Goal: Information Seeking & Learning: Learn about a topic

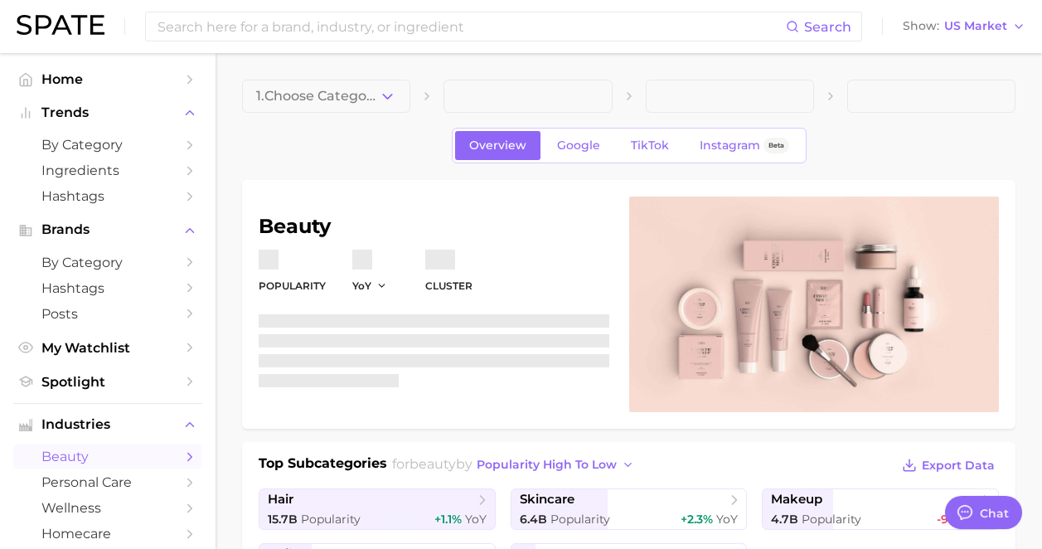
type textarea "x"
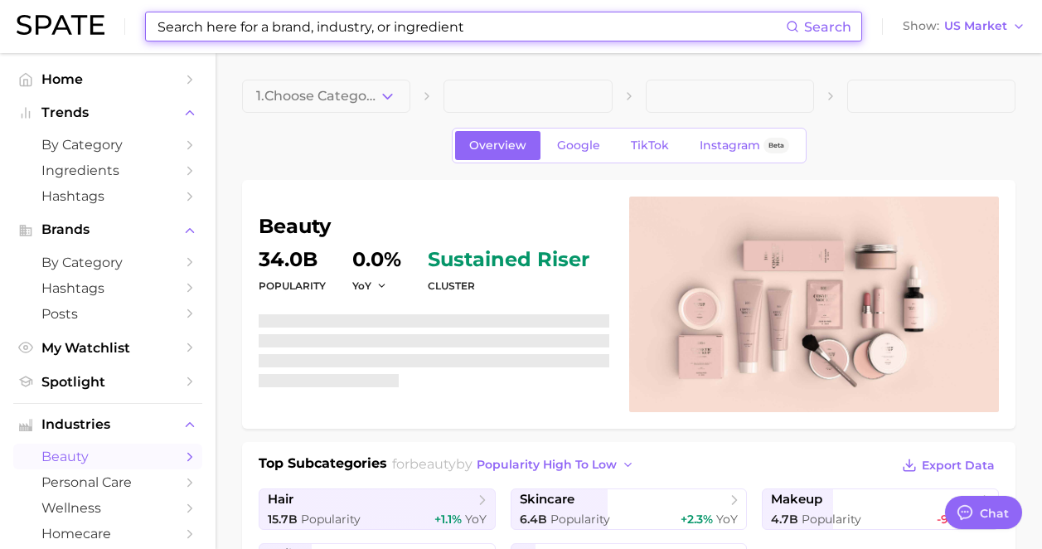
click at [297, 33] on input at bounding box center [471, 26] width 630 height 28
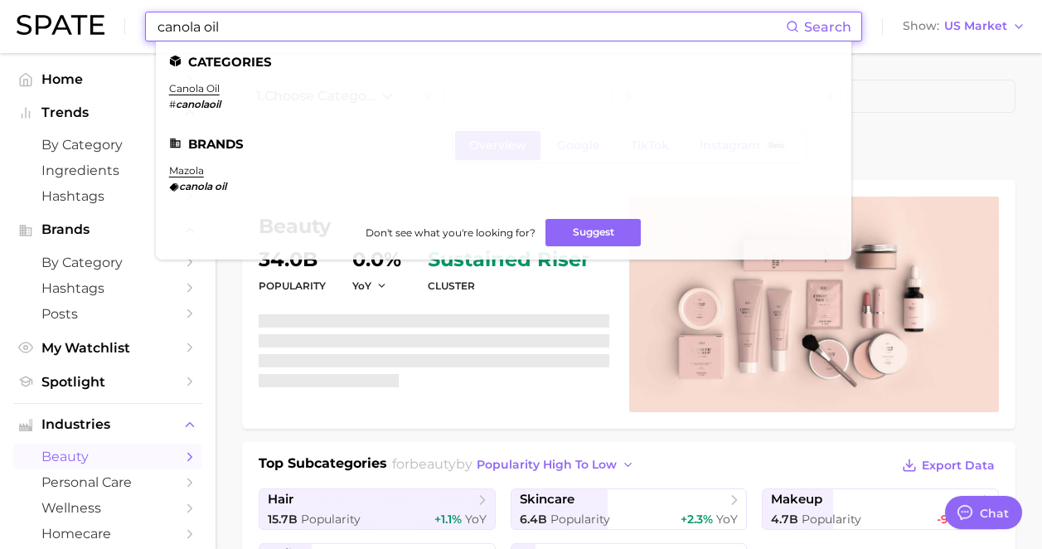
type input "canola oil"
click at [186, 81] on ul "Categories canola oil # canolaoil Brands mazola canola oil Don't see what you'r…" at bounding box center [504, 150] width 696 height 218
click at [186, 85] on link "canola oil" at bounding box center [194, 88] width 51 height 12
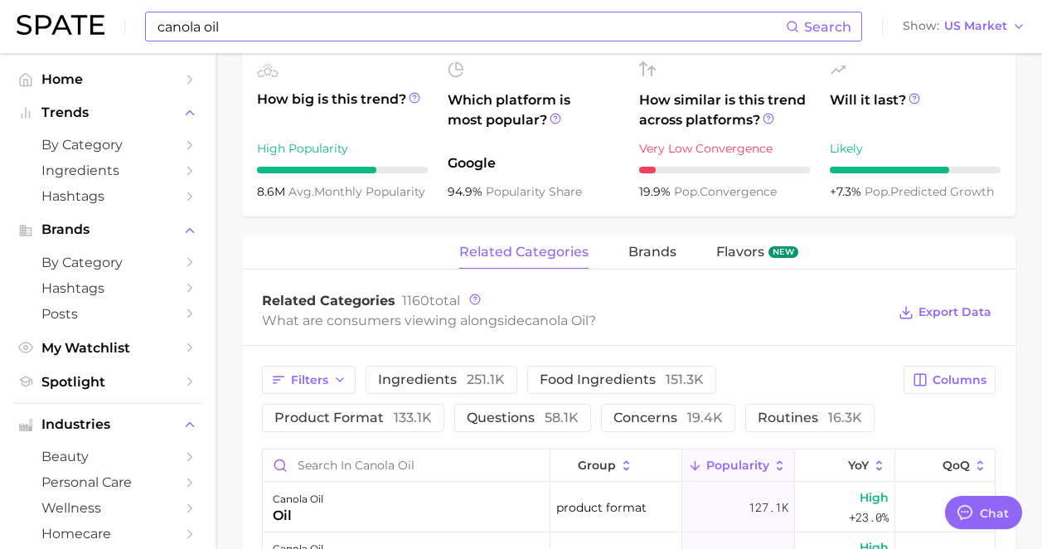
scroll to position [710, 0]
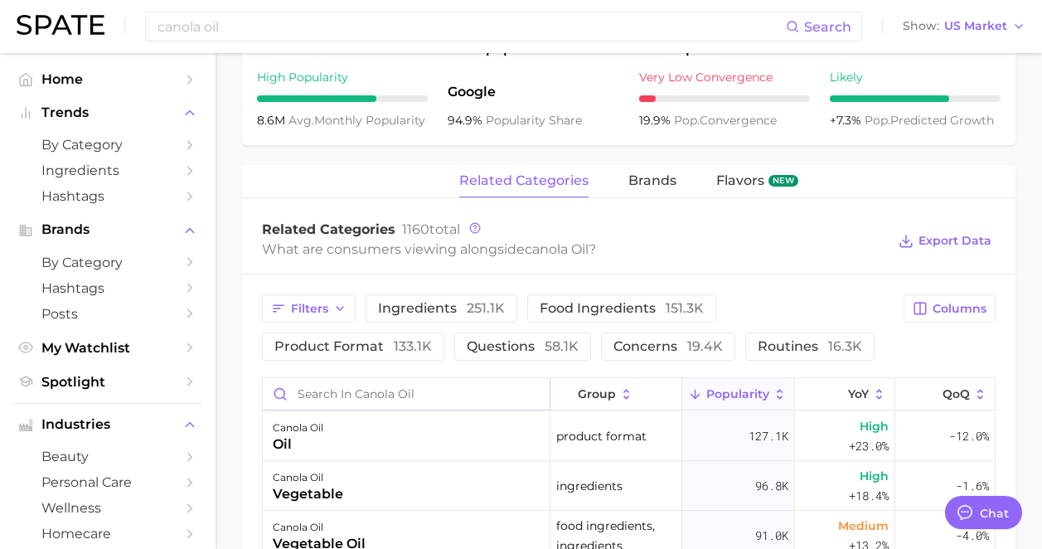
click at [453, 395] on input "Search in canola oil" at bounding box center [406, 394] width 287 height 32
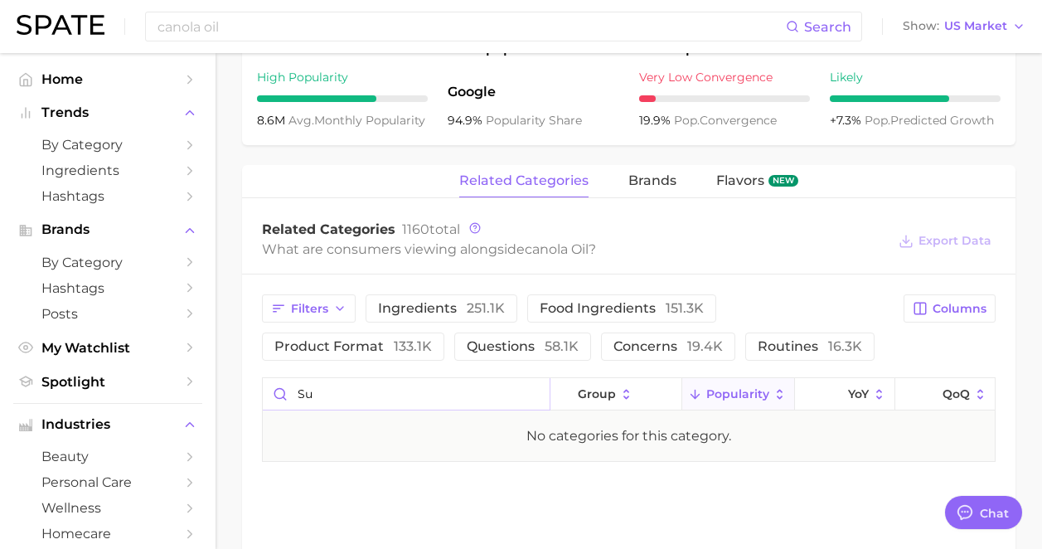
type input "s"
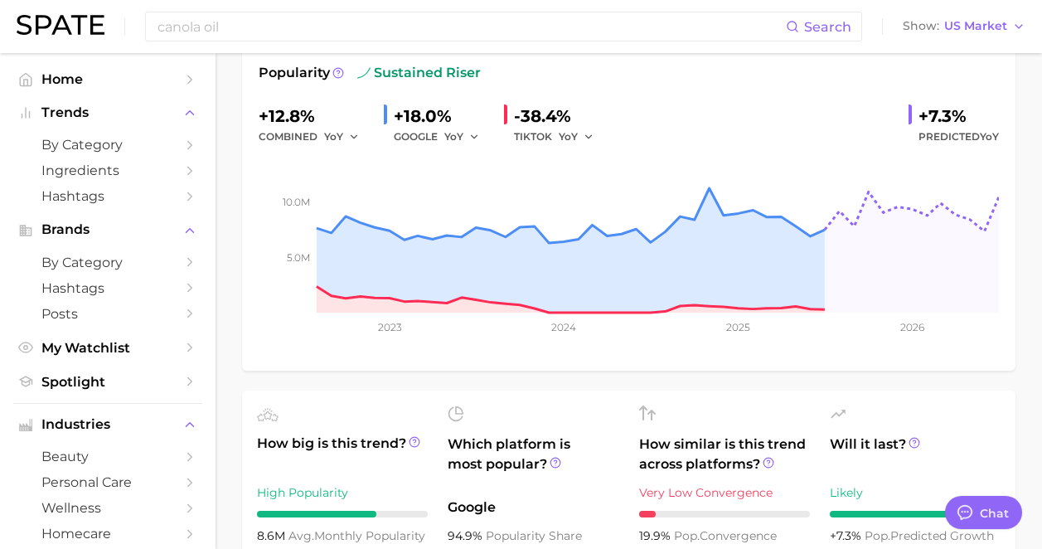
scroll to position [0, 0]
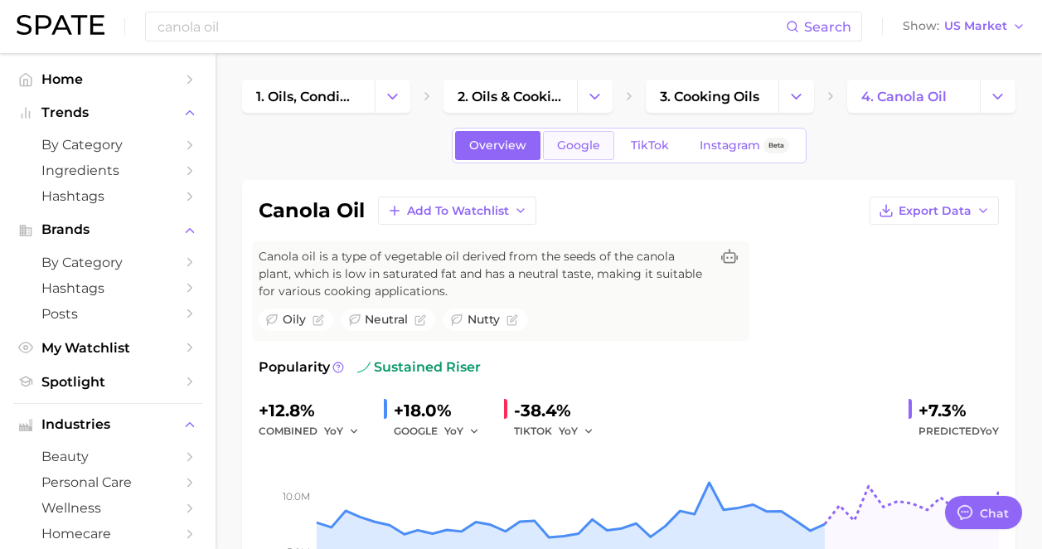
click at [580, 153] on link "Google" at bounding box center [578, 145] width 71 height 29
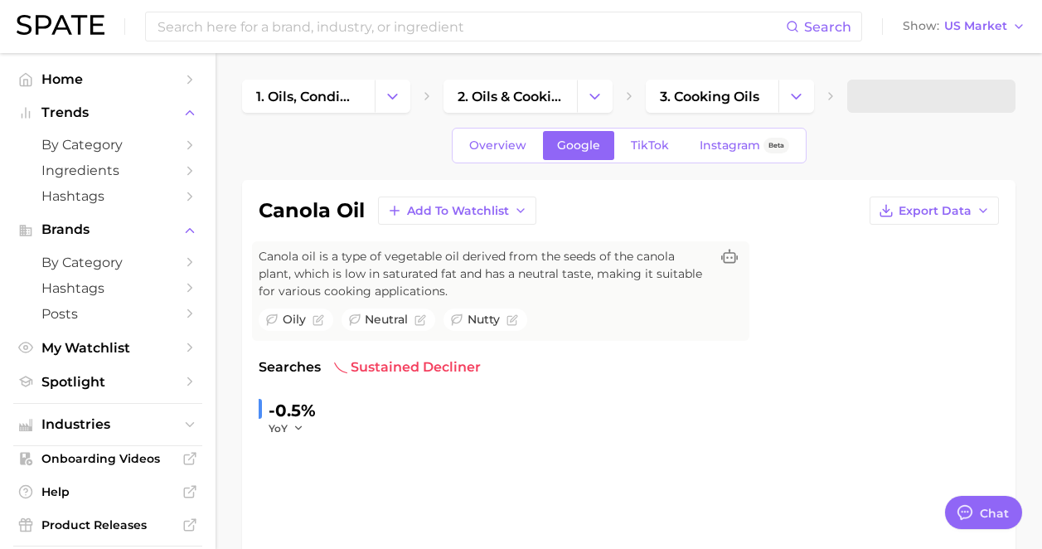
scroll to position [812, 0]
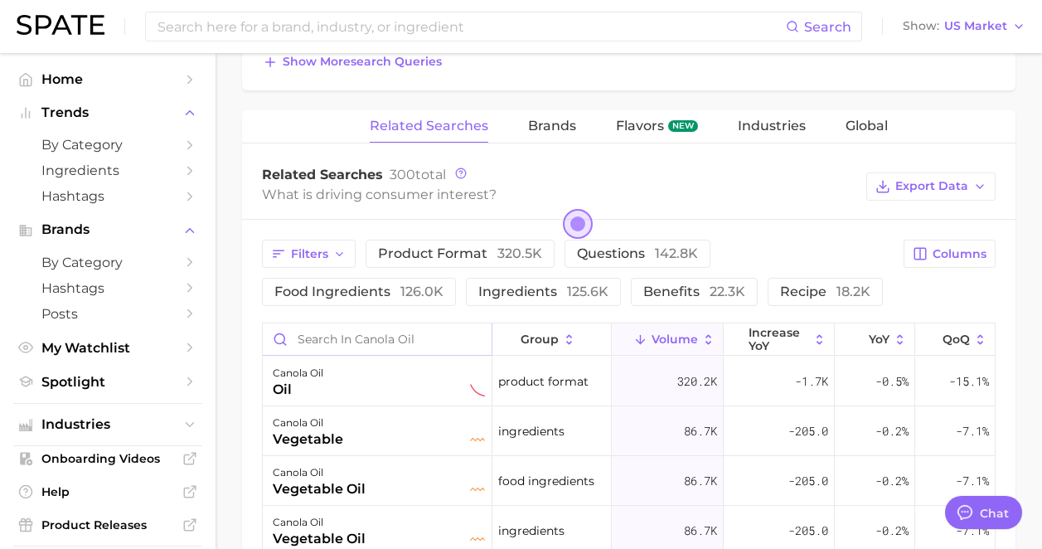
click at [386, 332] on input "Search in canola oil" at bounding box center [377, 339] width 229 height 32
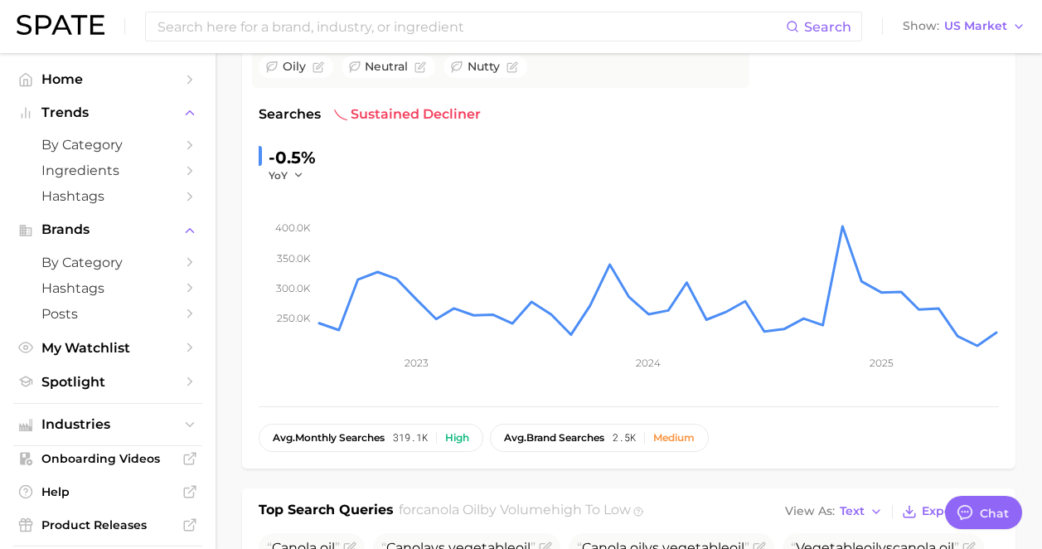
scroll to position [0, 0]
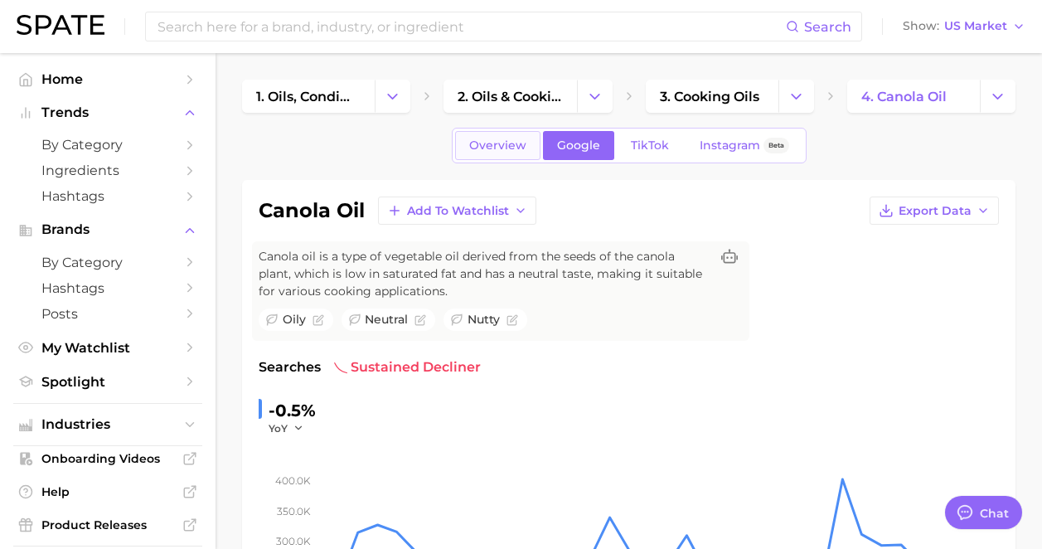
type input "sub"
click at [487, 133] on link "Overview" at bounding box center [497, 145] width 85 height 29
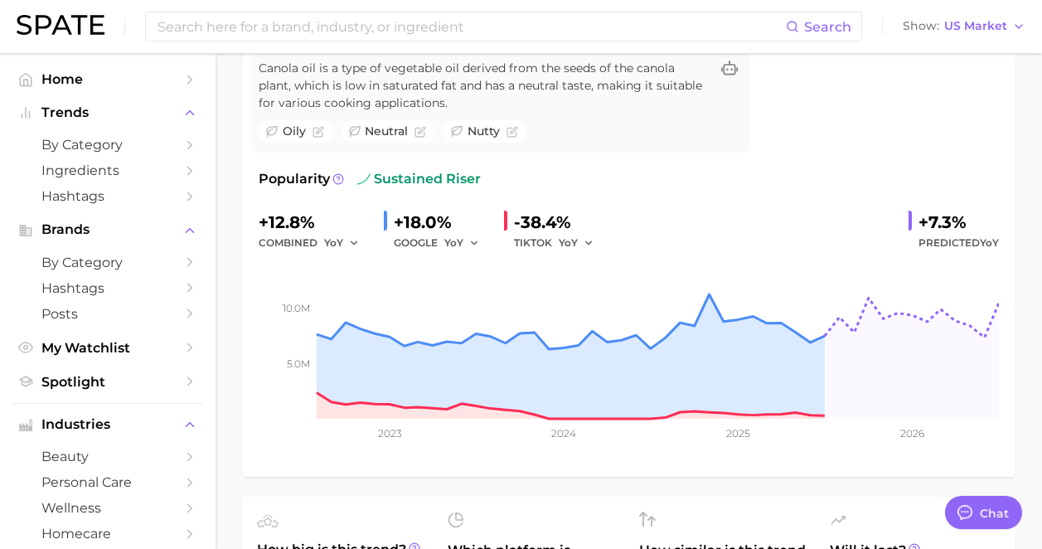
scroll to position [821, 0]
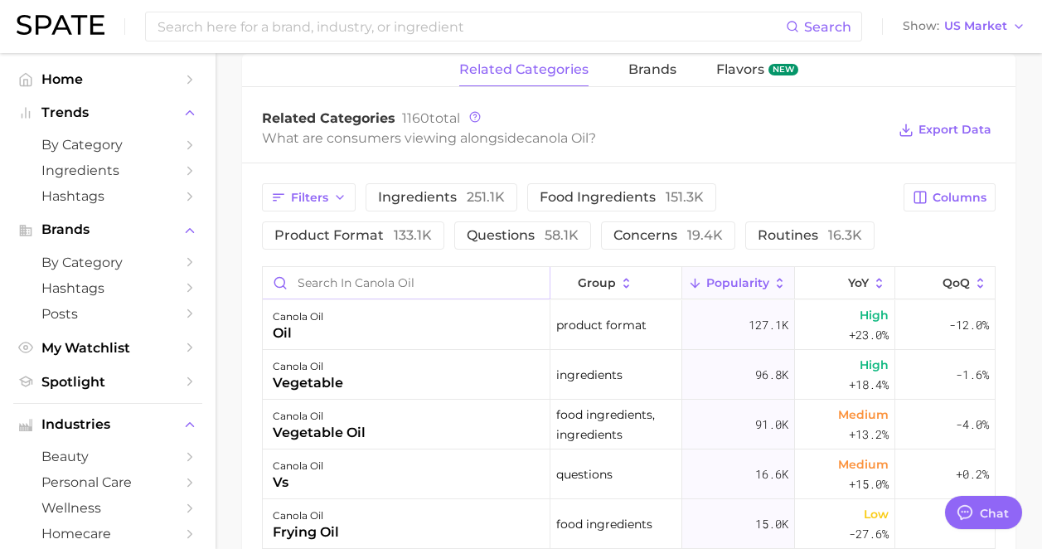
click at [441, 291] on input "Search in canola oil" at bounding box center [406, 283] width 287 height 32
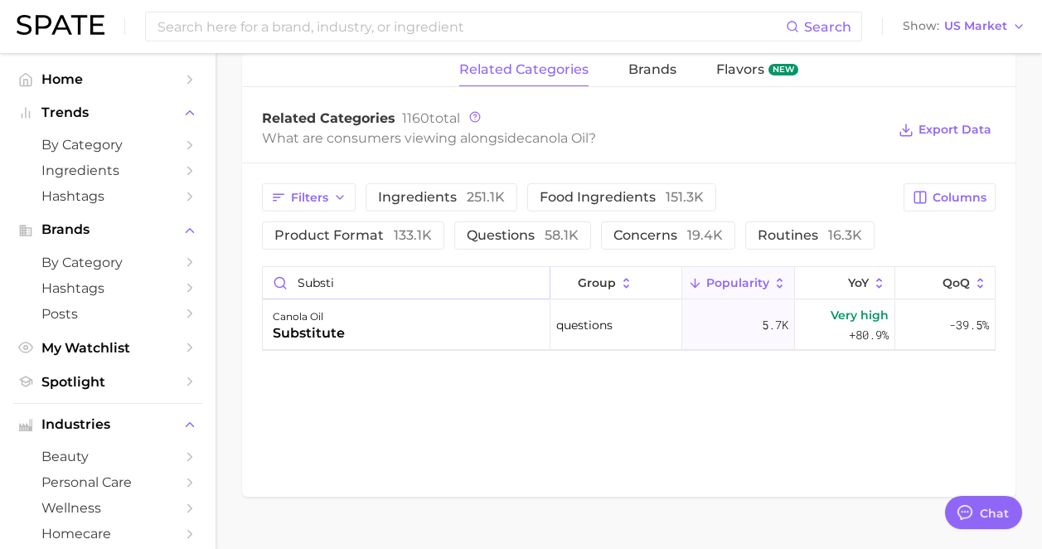
type input "substi"
click at [194, 24] on input at bounding box center [471, 26] width 630 height 28
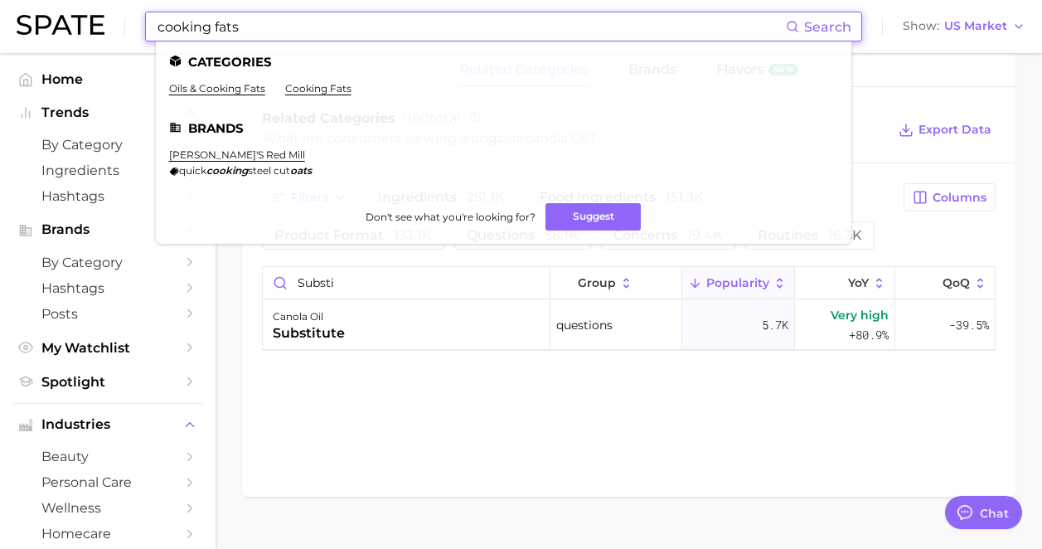
type input "cooking fats"
click at [299, 81] on ul "Categories oils & cooking fats cooking fats Brands bob's red mill quick cooking…" at bounding box center [504, 142] width 696 height 202
click at [299, 87] on link "cooking fats" at bounding box center [318, 88] width 66 height 12
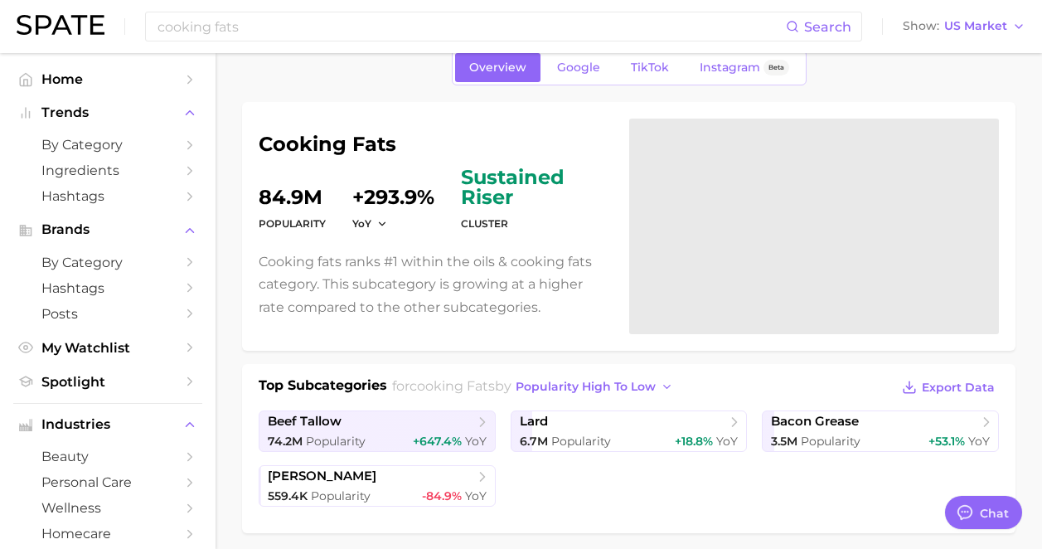
scroll to position [77, 0]
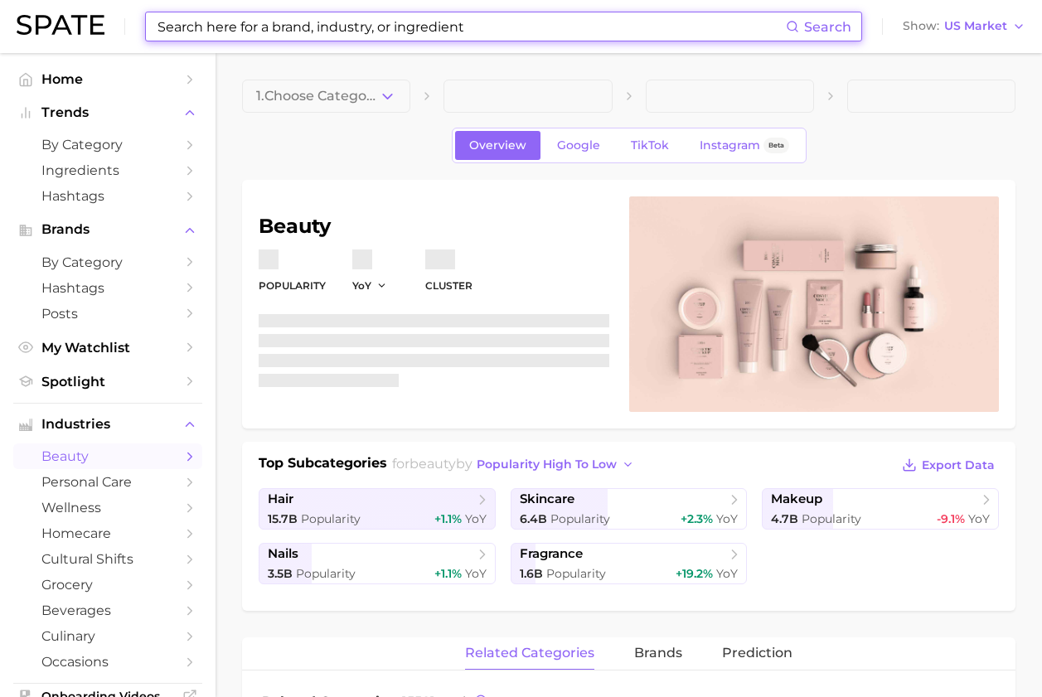
click at [337, 16] on input at bounding box center [471, 26] width 630 height 28
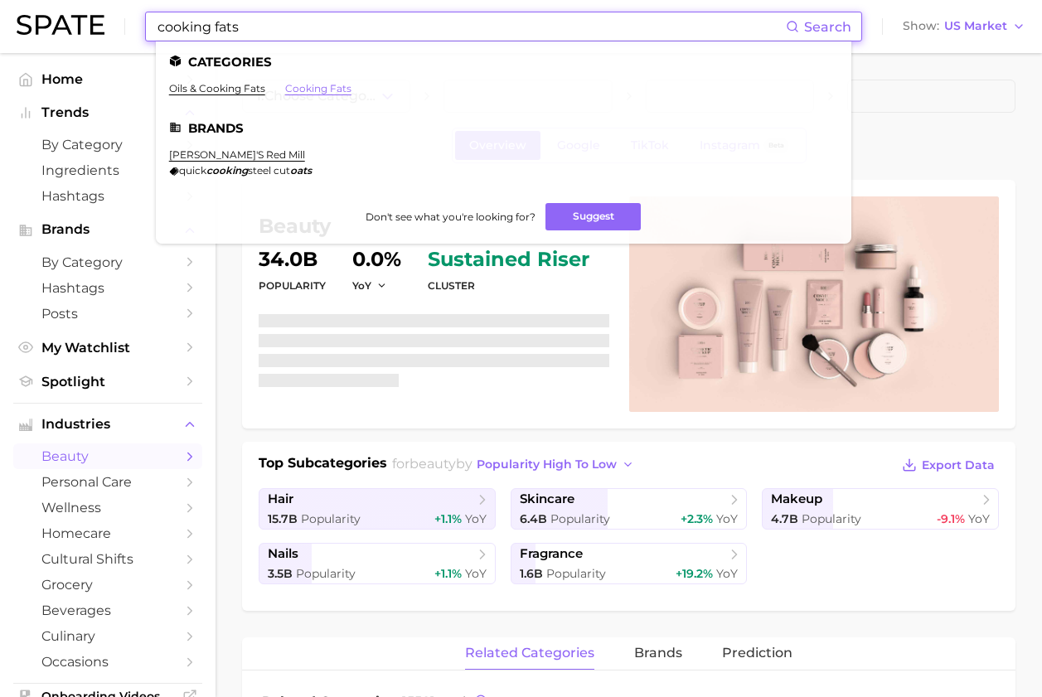
type input "cooking fats"
click at [302, 91] on link "cooking fats" at bounding box center [318, 88] width 66 height 12
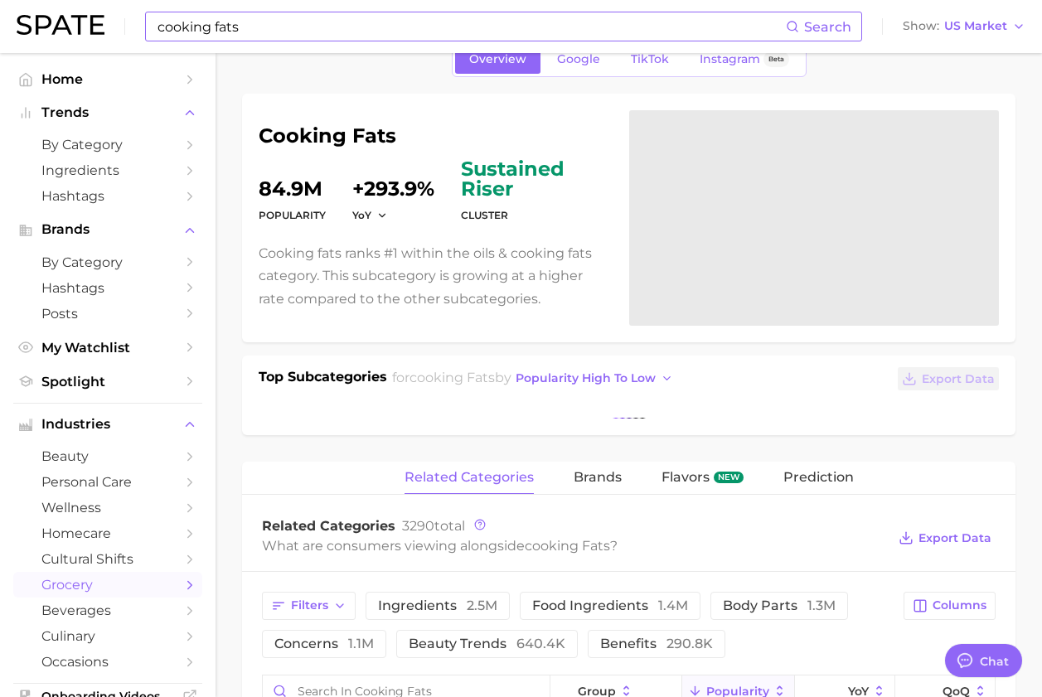
scroll to position [11398, 0]
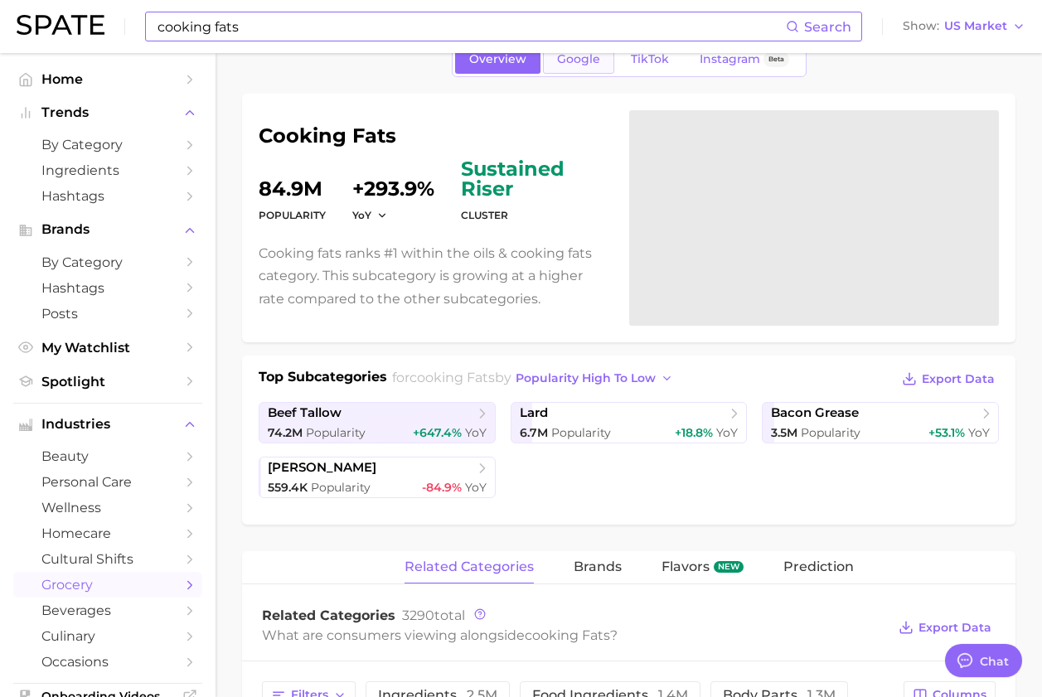
click at [555, 56] on link "Google" at bounding box center [578, 59] width 71 height 29
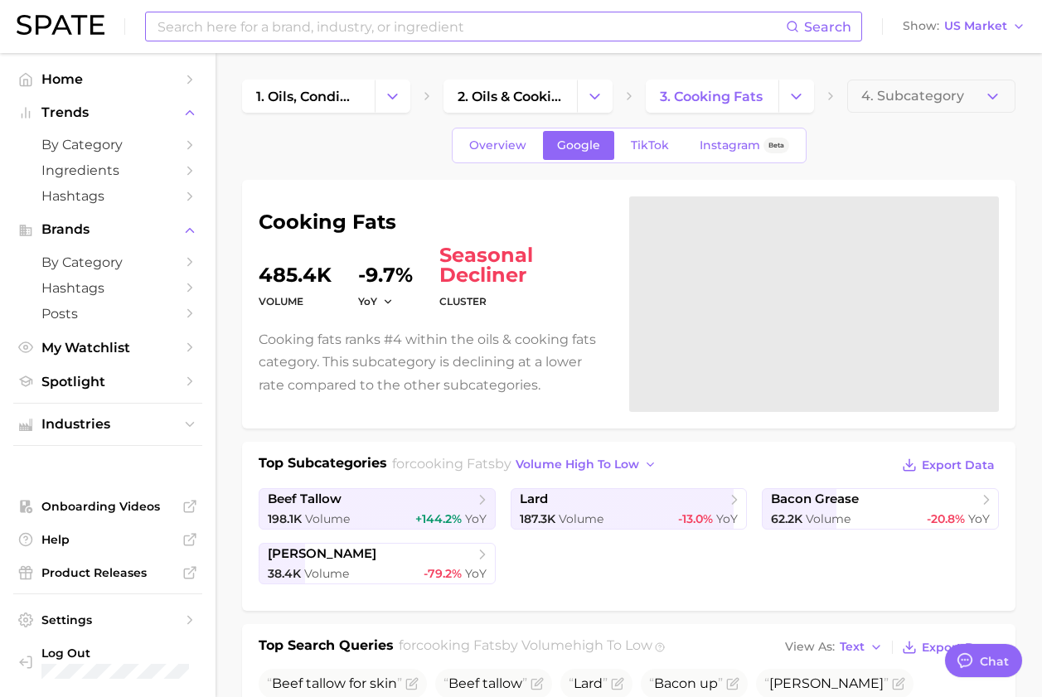
scroll to position [473, 0]
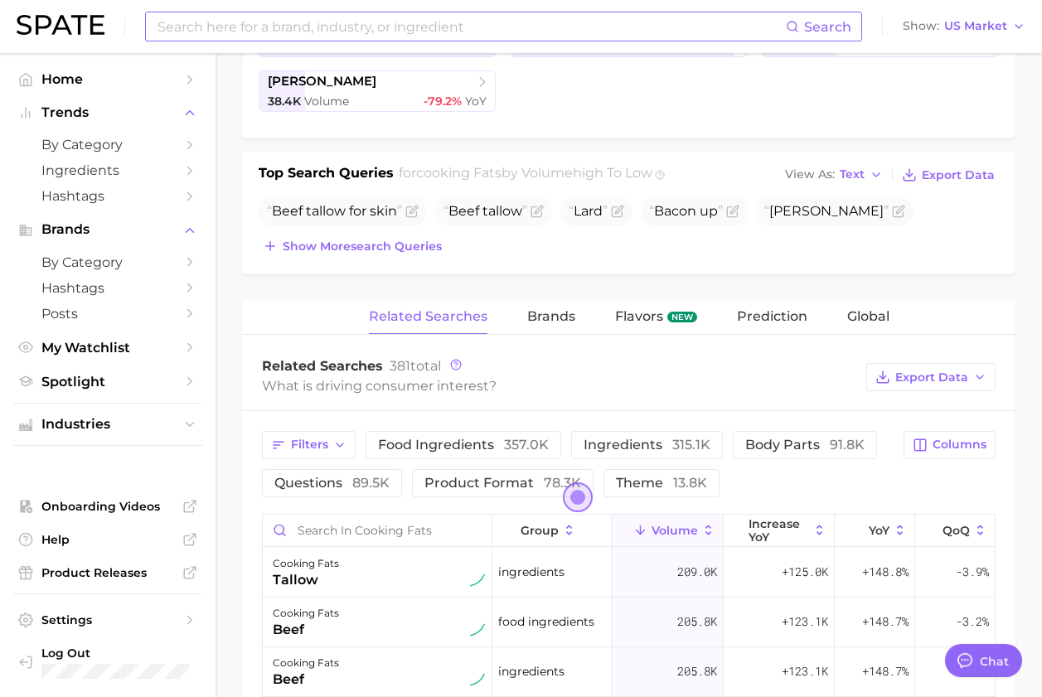
click at [389, 231] on div "Beef tallow for skin Beef tallow Lard Bacon up Schmaltz Show more search queries" at bounding box center [629, 227] width 740 height 61
click at [393, 248] on span "Show more search queries" at bounding box center [362, 247] width 159 height 14
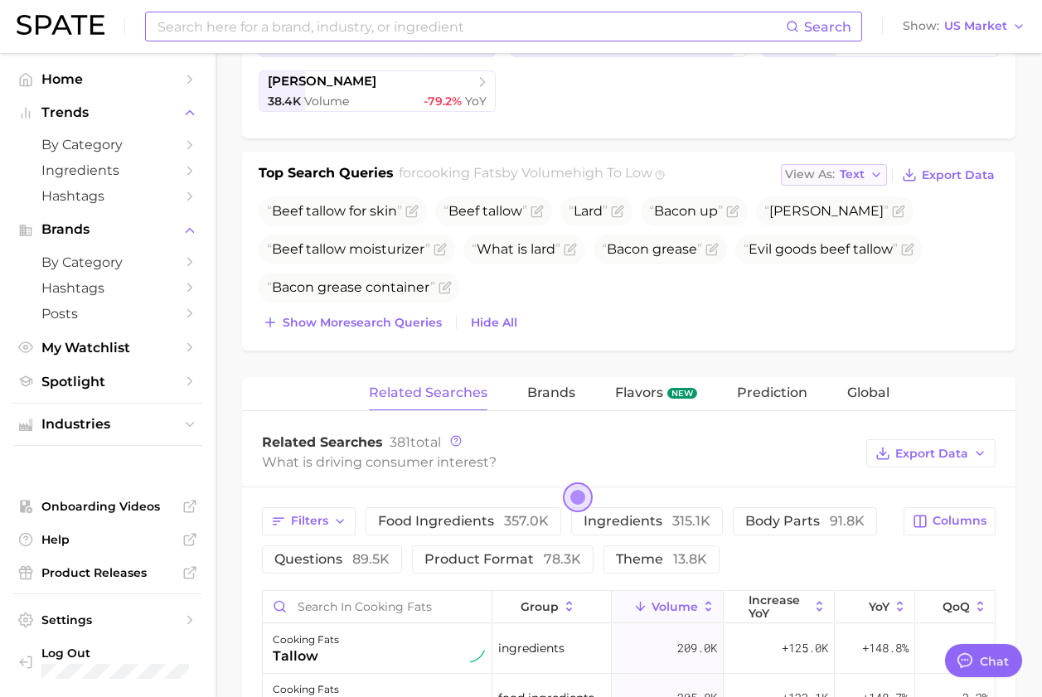
click at [836, 182] on button "View As Text" at bounding box center [834, 175] width 106 height 22
click at [828, 229] on span "Table" at bounding box center [825, 233] width 32 height 14
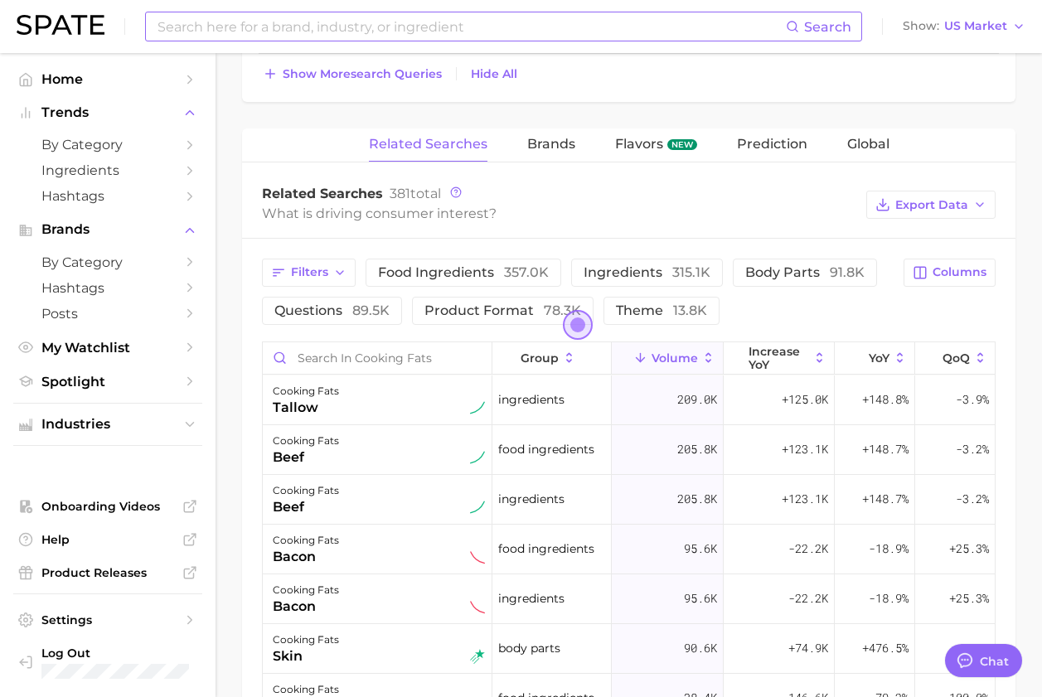
scroll to position [1156, 0]
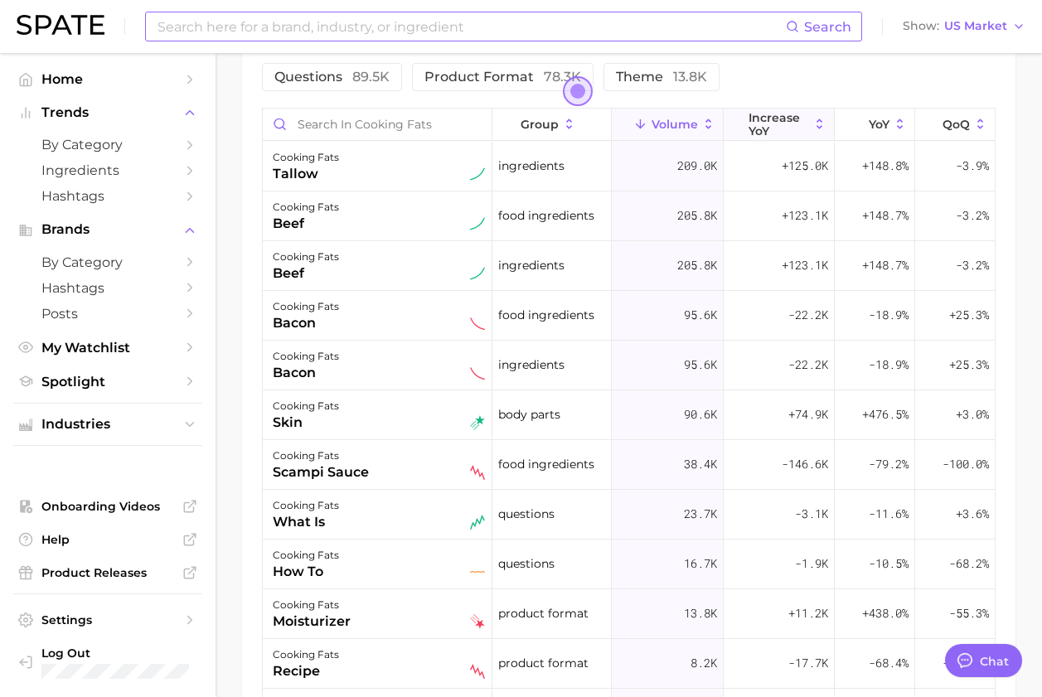
click at [774, 109] on button "increase YoY" at bounding box center [779, 125] width 111 height 32
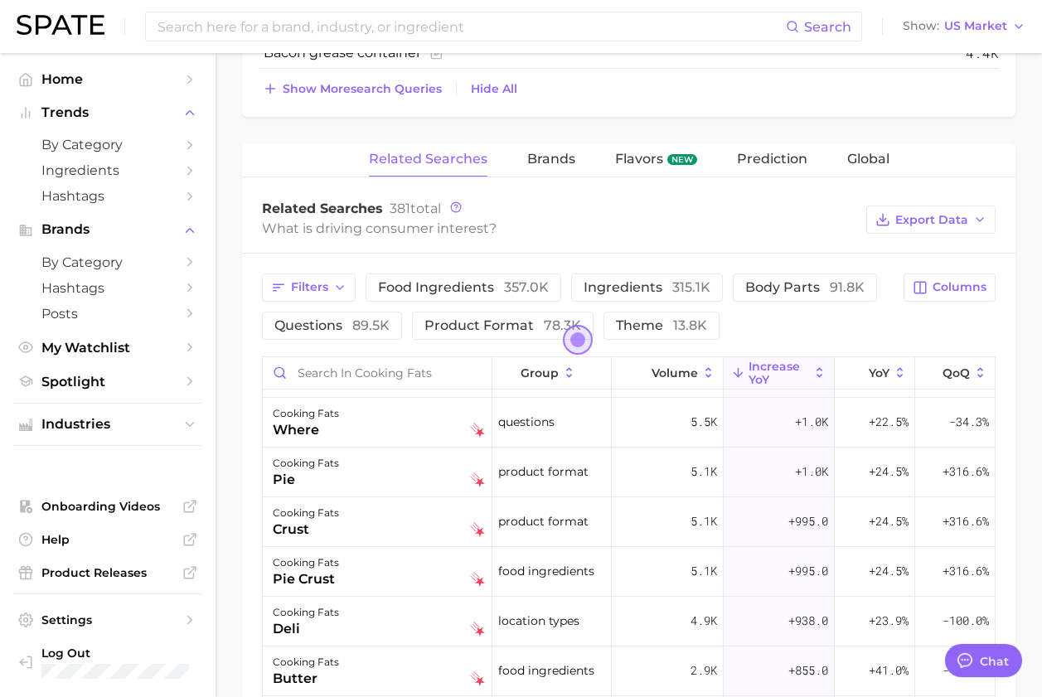
scroll to position [728, 0]
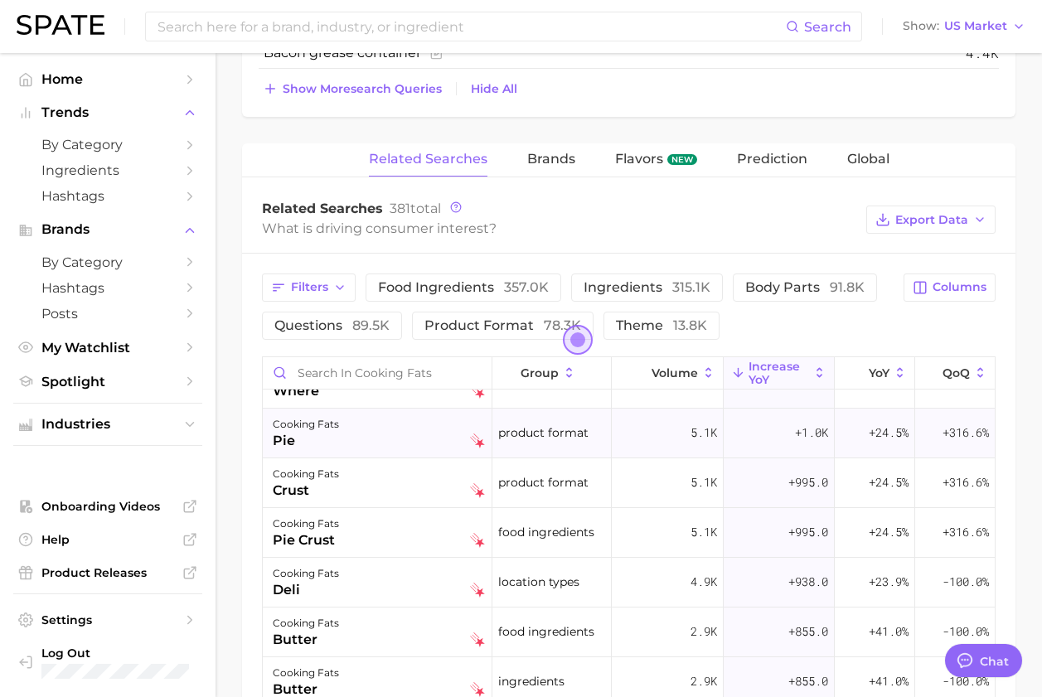
click at [373, 444] on div "cooking fats pie" at bounding box center [379, 433] width 212 height 36
type textarea "x"
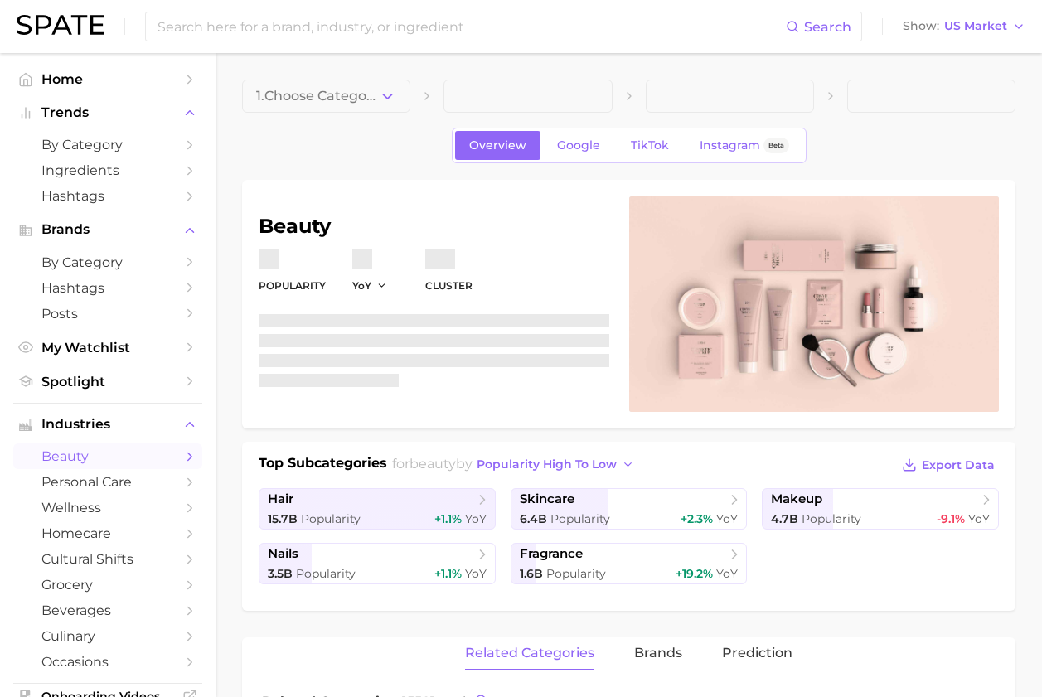
click at [370, 4] on div "Search Show US Market" at bounding box center [521, 26] width 1009 height 53
click at [358, 33] on input at bounding box center [471, 26] width 630 height 28
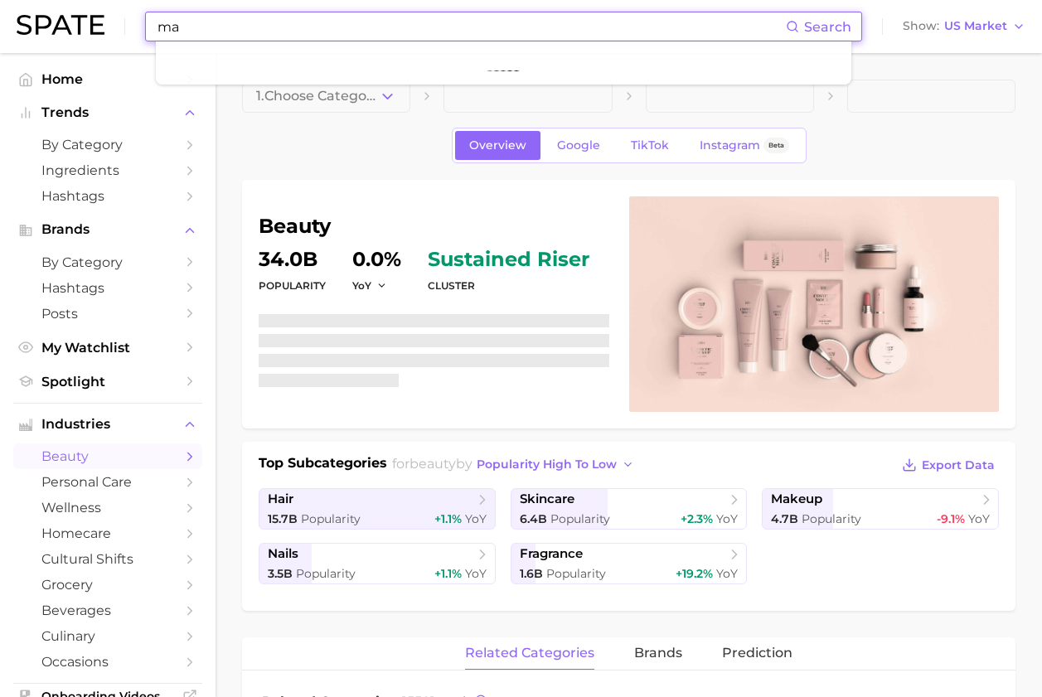
type input "m"
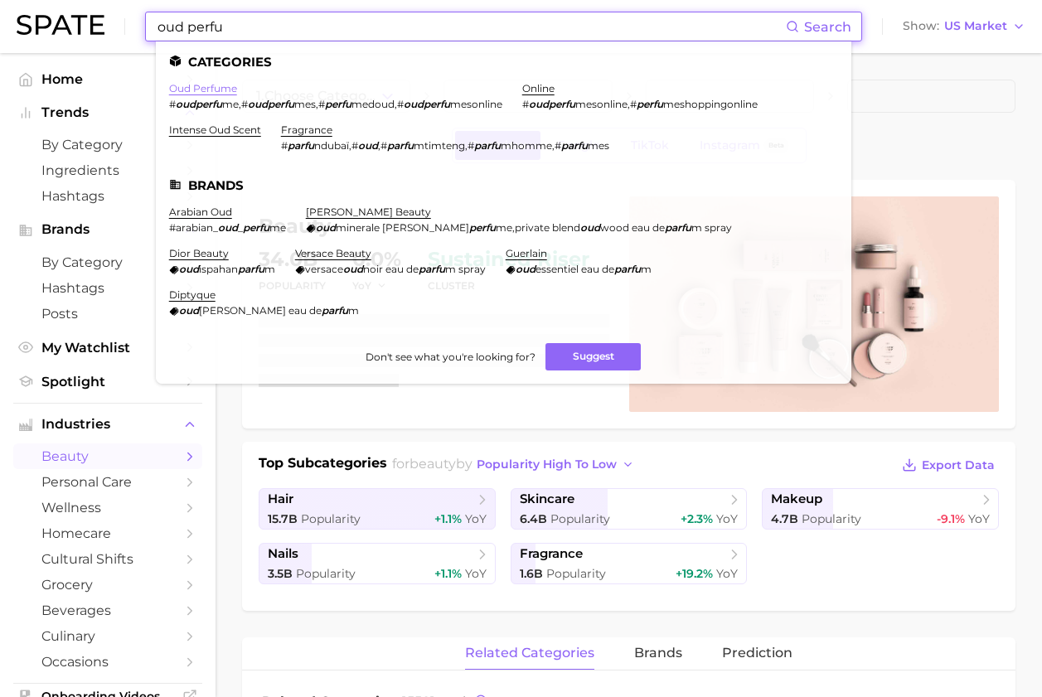
type input "oud perfu"
click at [204, 84] on link "oud perfume" at bounding box center [203, 88] width 68 height 12
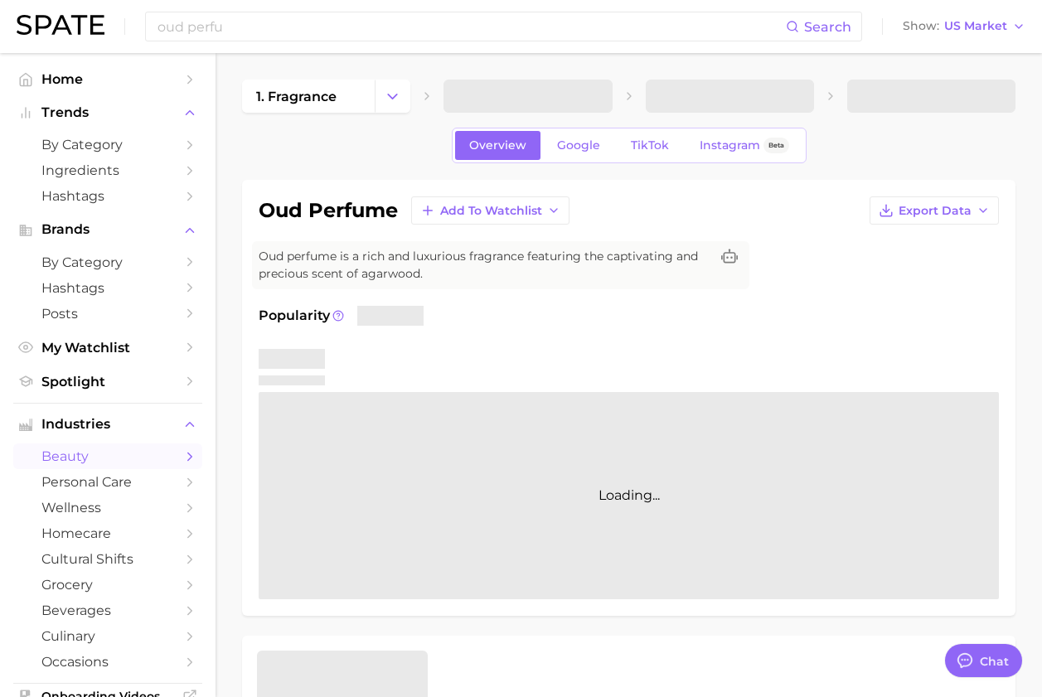
scroll to position [8734, 0]
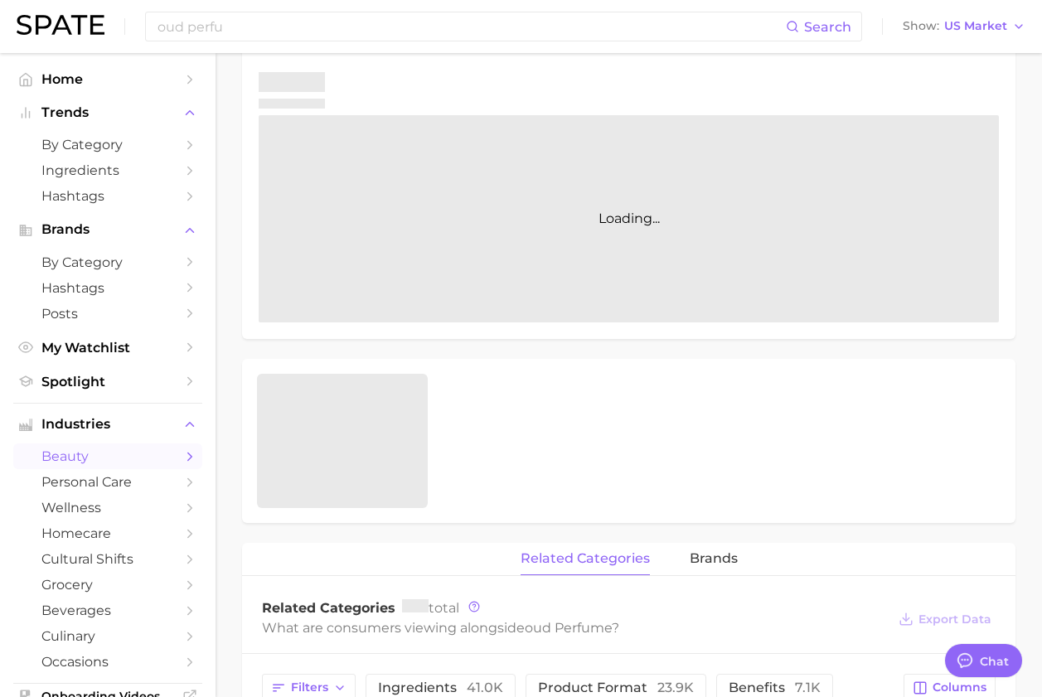
type textarea "x"
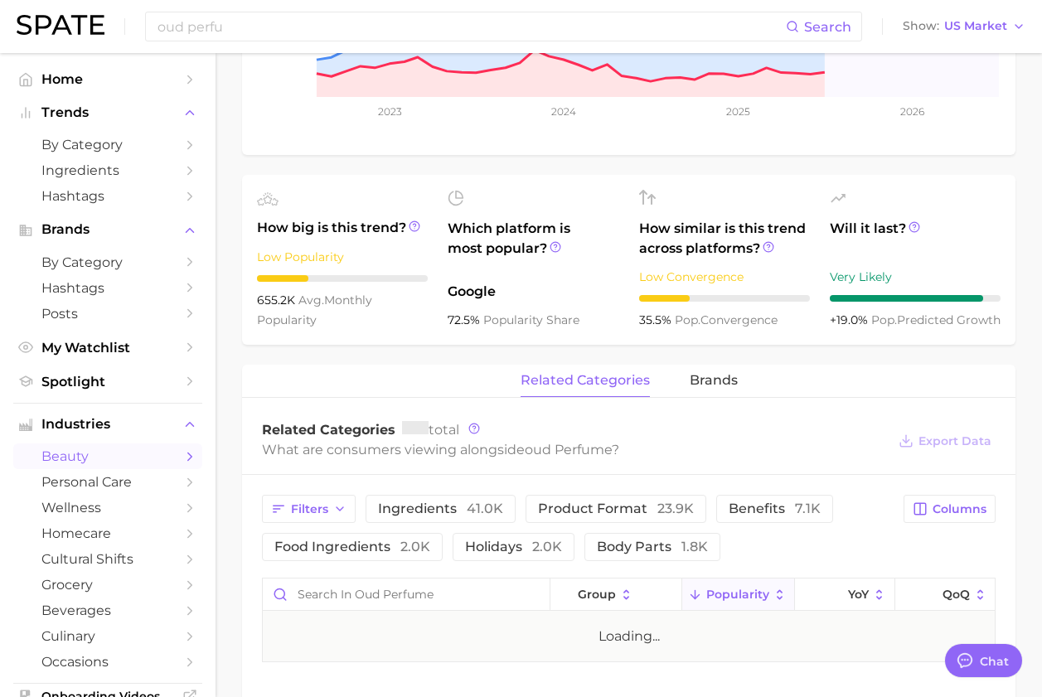
scroll to position [11398, 0]
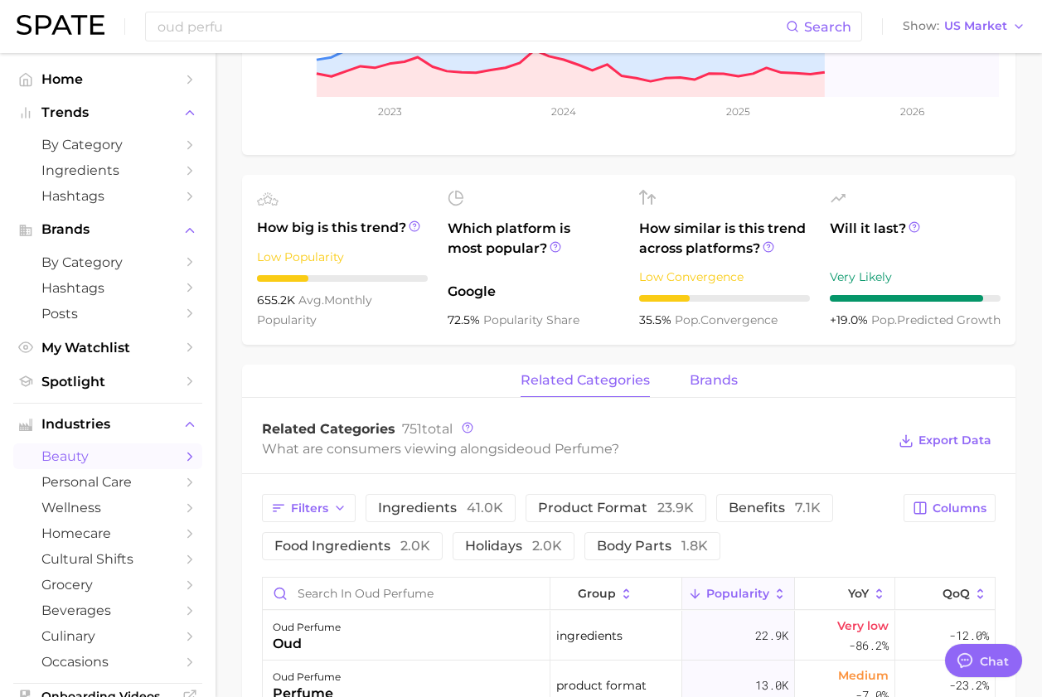
click at [692, 388] on button "brands" at bounding box center [714, 381] width 48 height 32
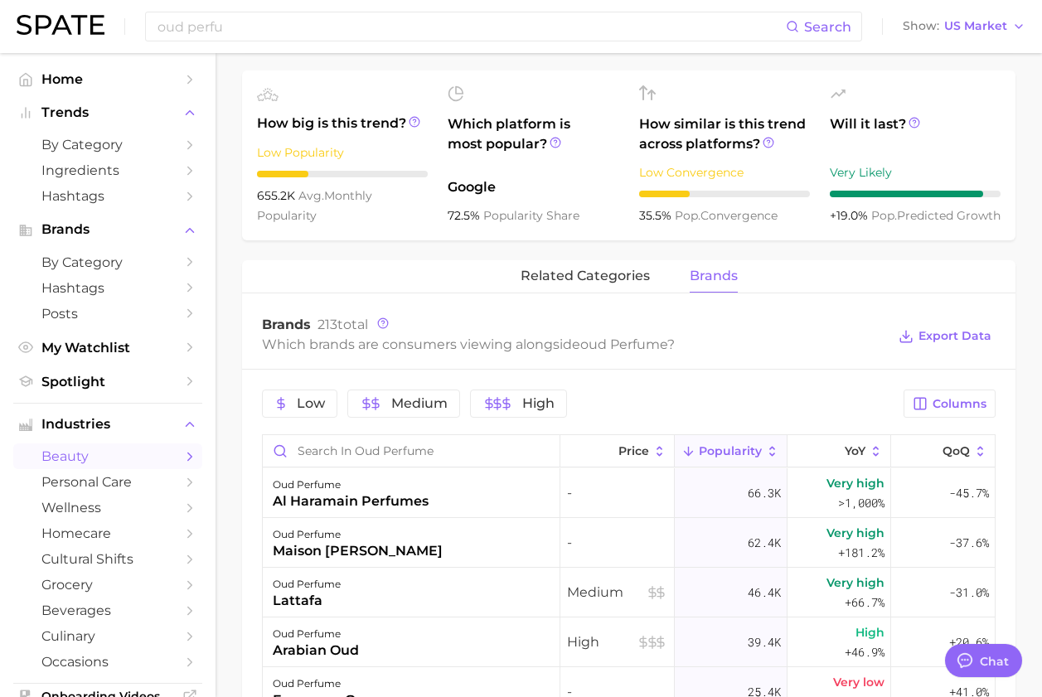
scroll to position [761, 0]
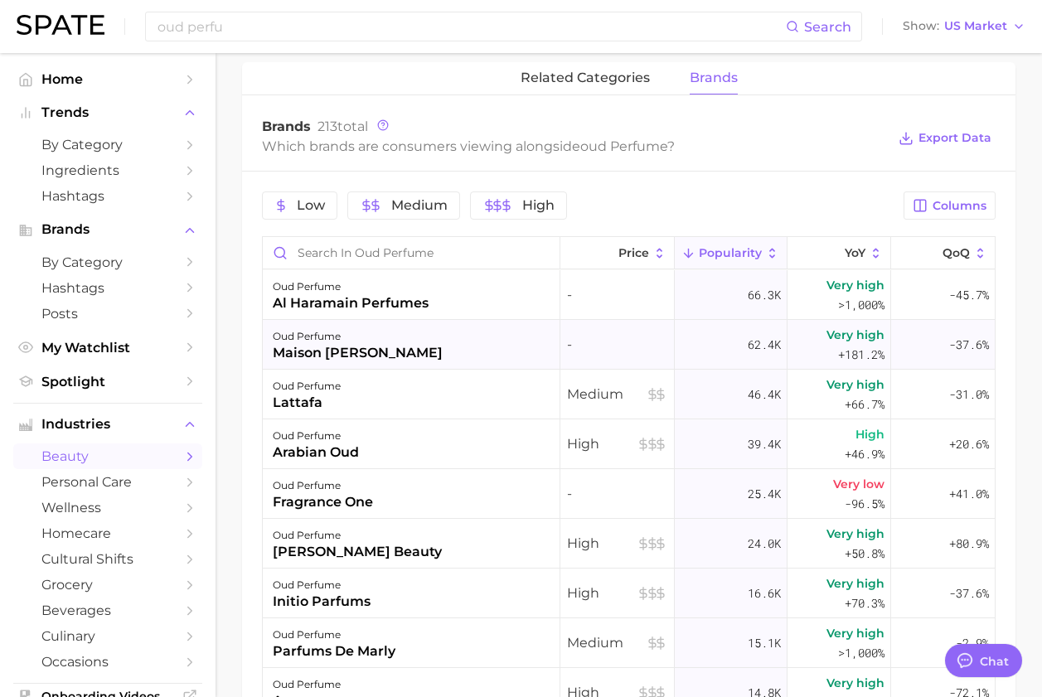
click at [445, 342] on div "oud perfume maison crivelli" at bounding box center [412, 345] width 298 height 50
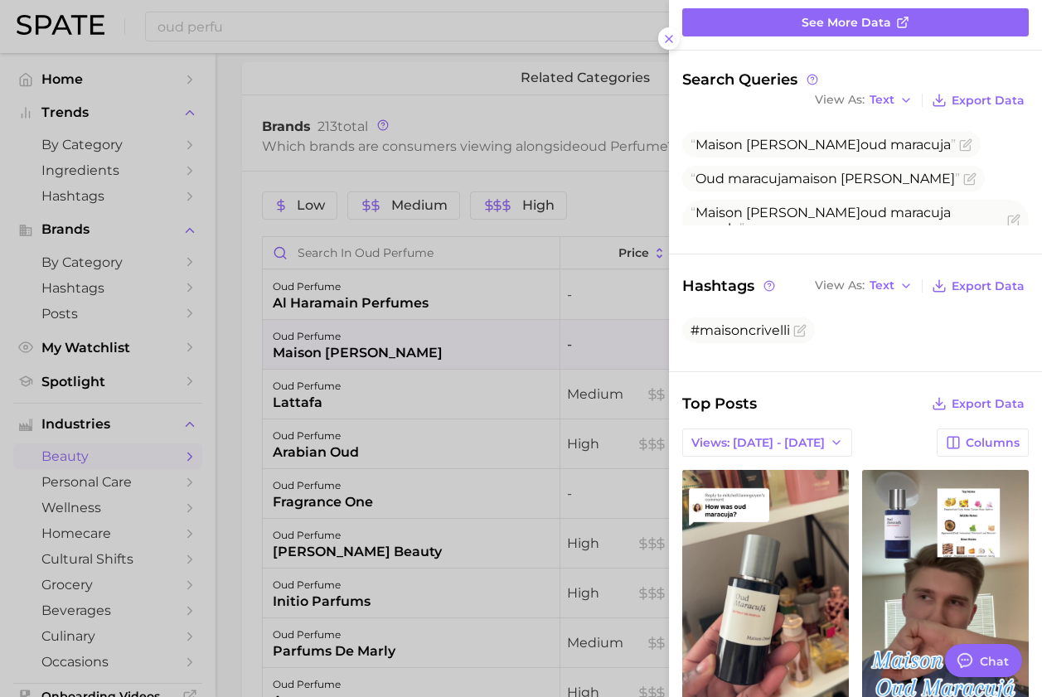
scroll to position [113, 0]
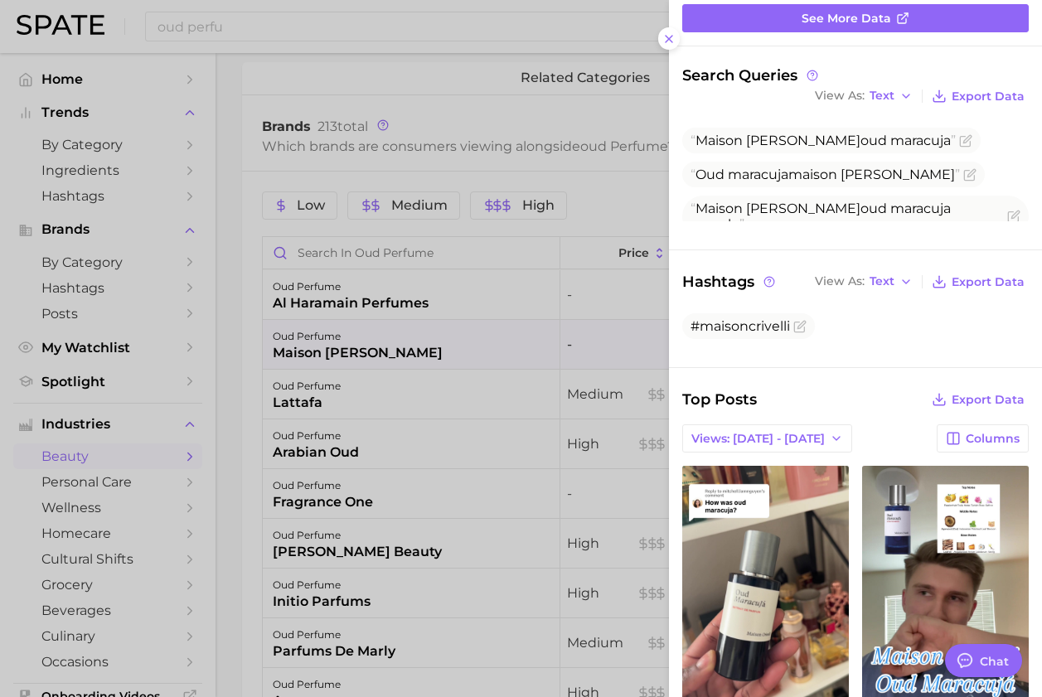
click at [92, 187] on div at bounding box center [521, 348] width 1042 height 697
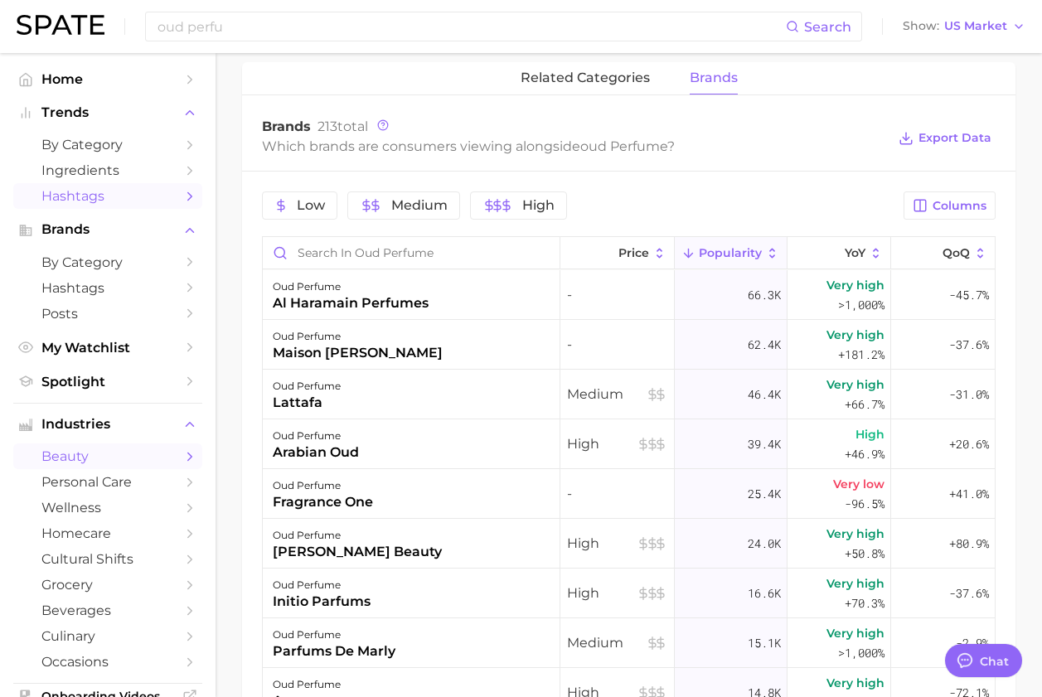
click at [91, 191] on span "Hashtags" at bounding box center [107, 196] width 133 height 16
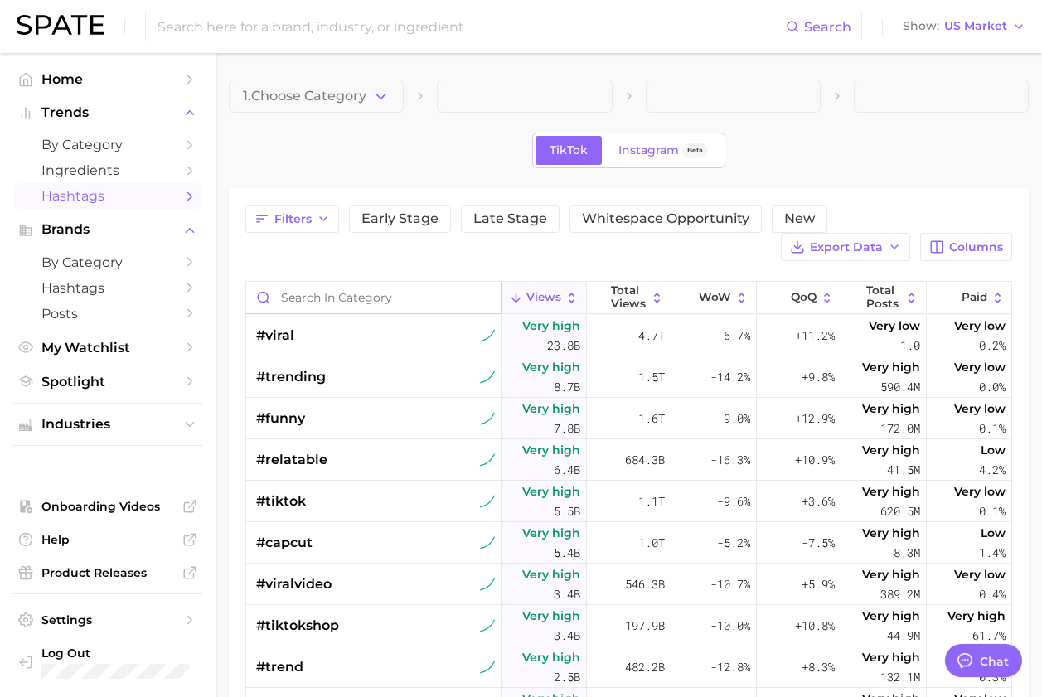
click at [337, 304] on input "Search in category" at bounding box center [373, 298] width 255 height 32
type input "o"
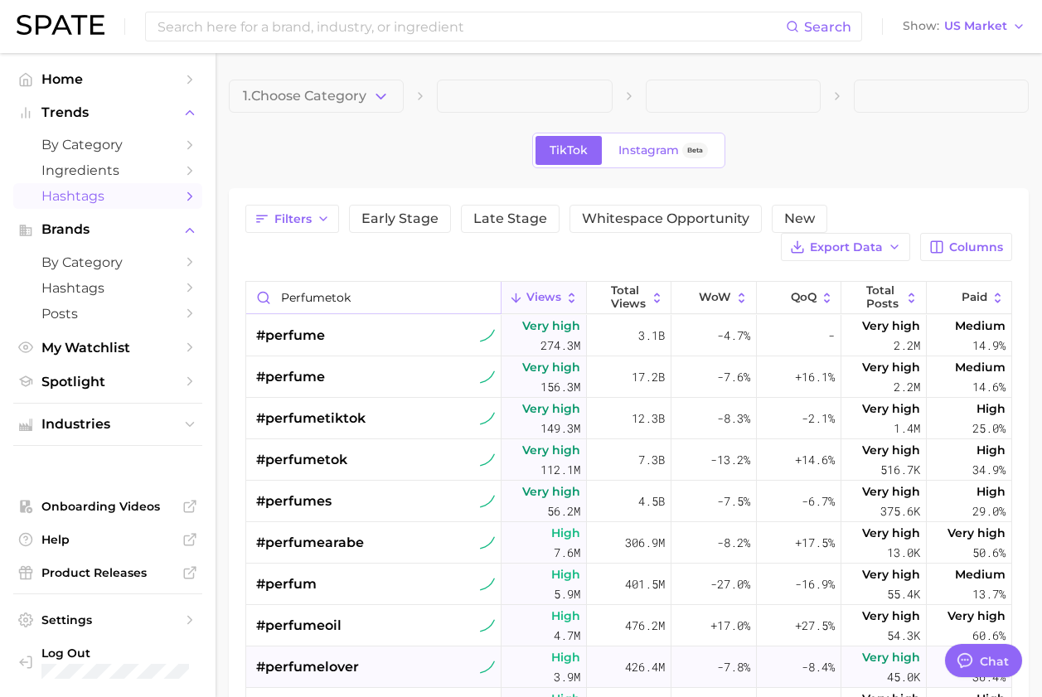
type input "perfumetok"
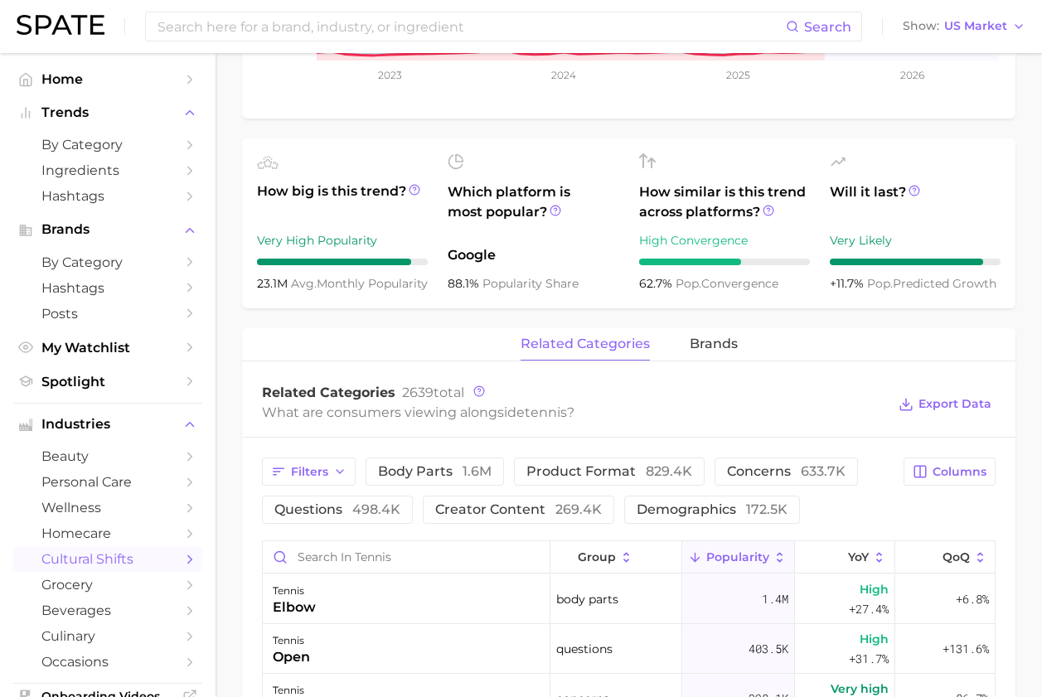
scroll to position [614, 0]
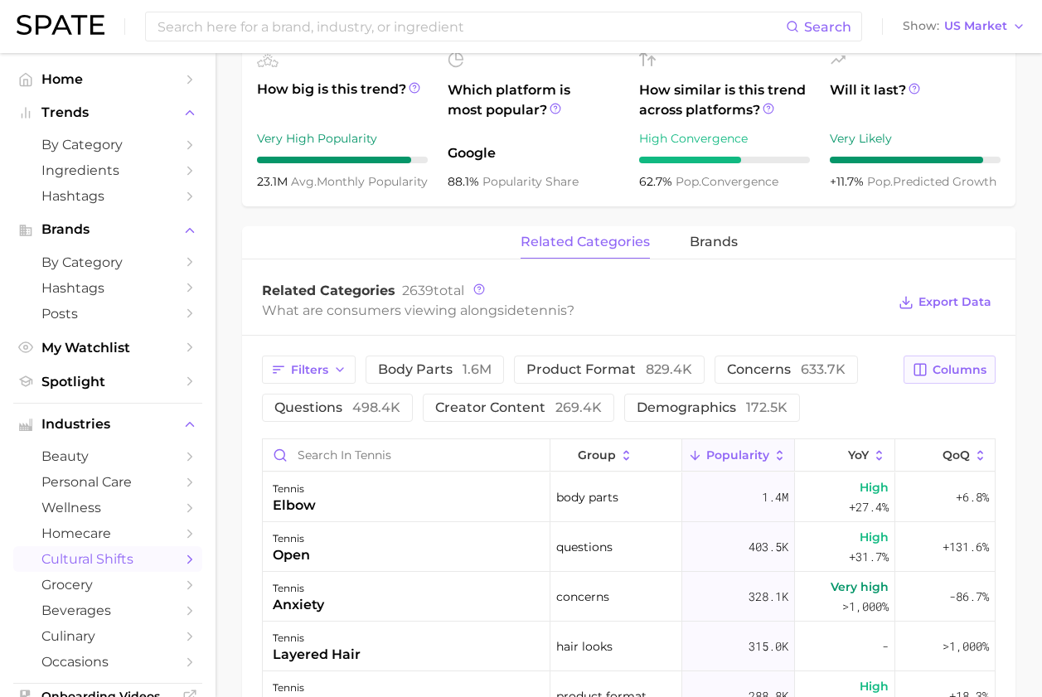
click at [938, 366] on span "Columns" at bounding box center [960, 370] width 54 height 14
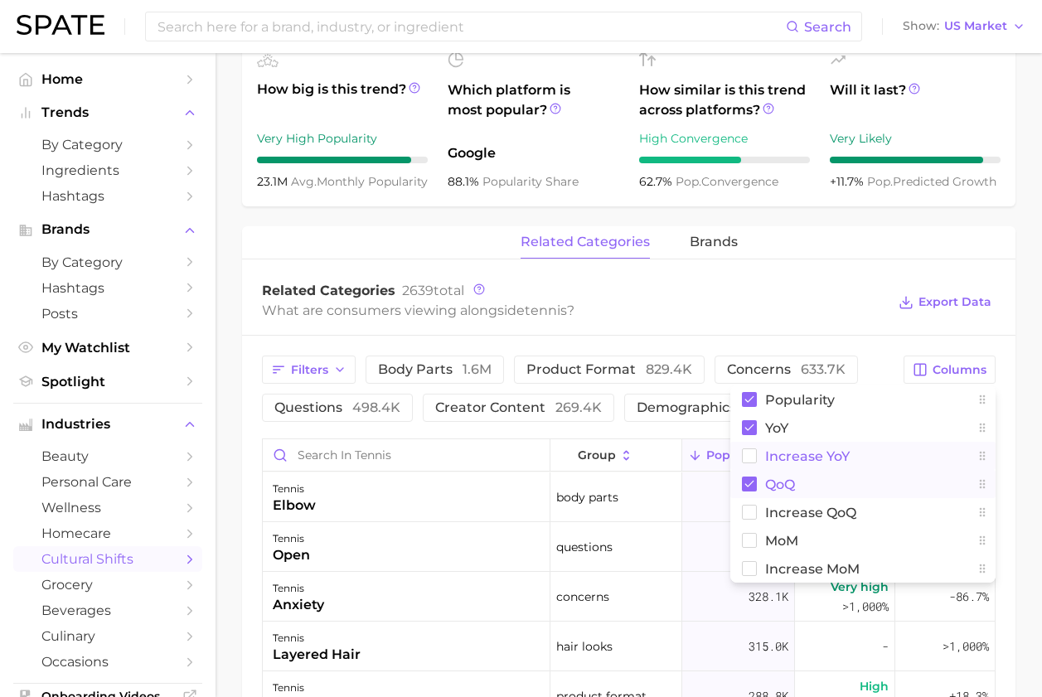
click at [771, 470] on button "QoQ" at bounding box center [863, 484] width 265 height 28
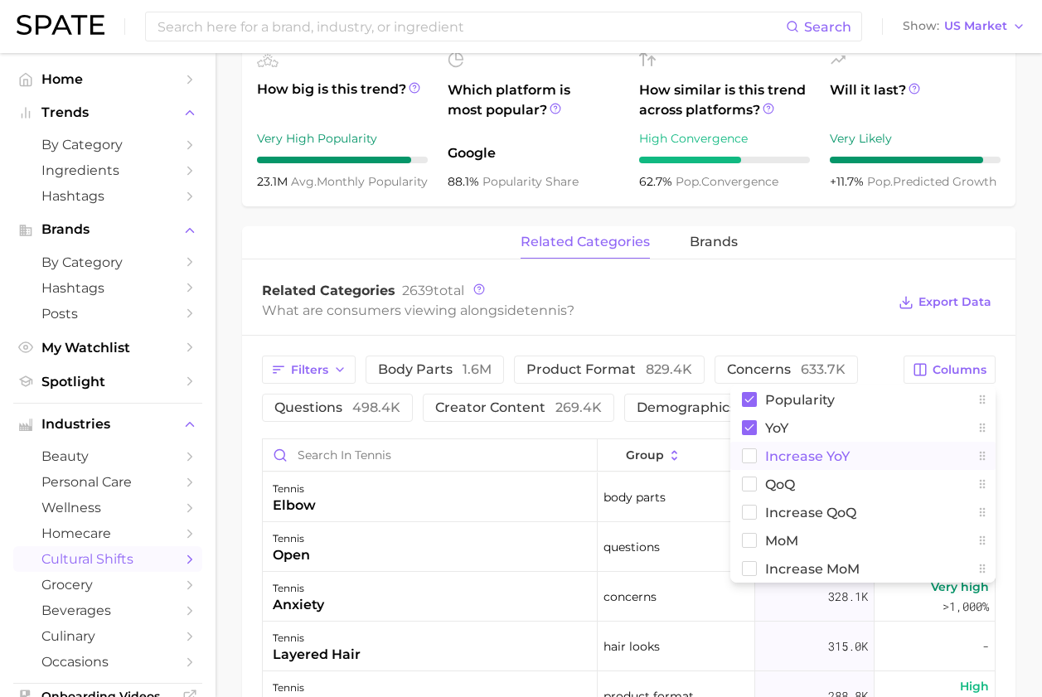
click at [791, 455] on span "Increase YoY" at bounding box center [807, 456] width 85 height 14
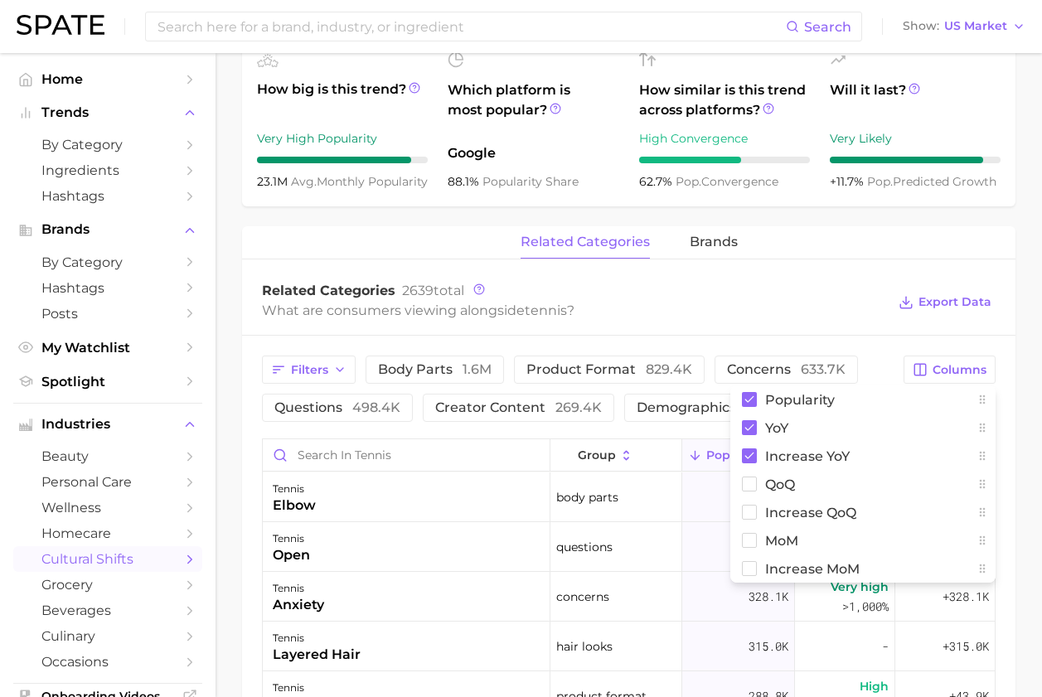
click at [833, 316] on div "What are consumers viewing alongside tennis ?" at bounding box center [574, 310] width 624 height 22
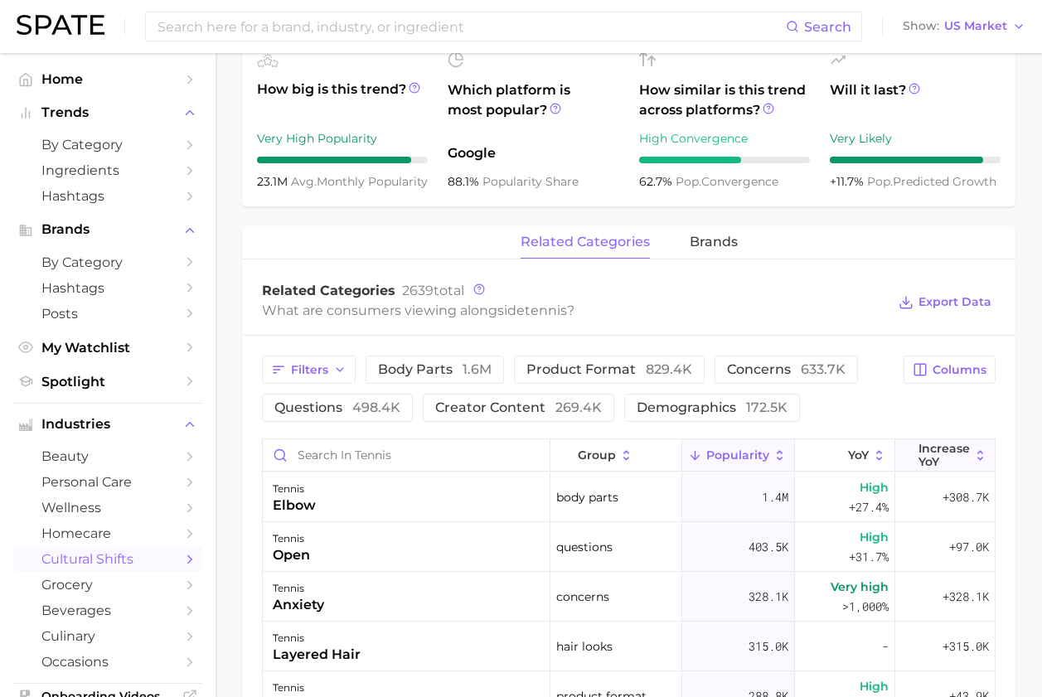
click at [938, 450] on span "Increase YoY" at bounding box center [944, 455] width 51 height 27
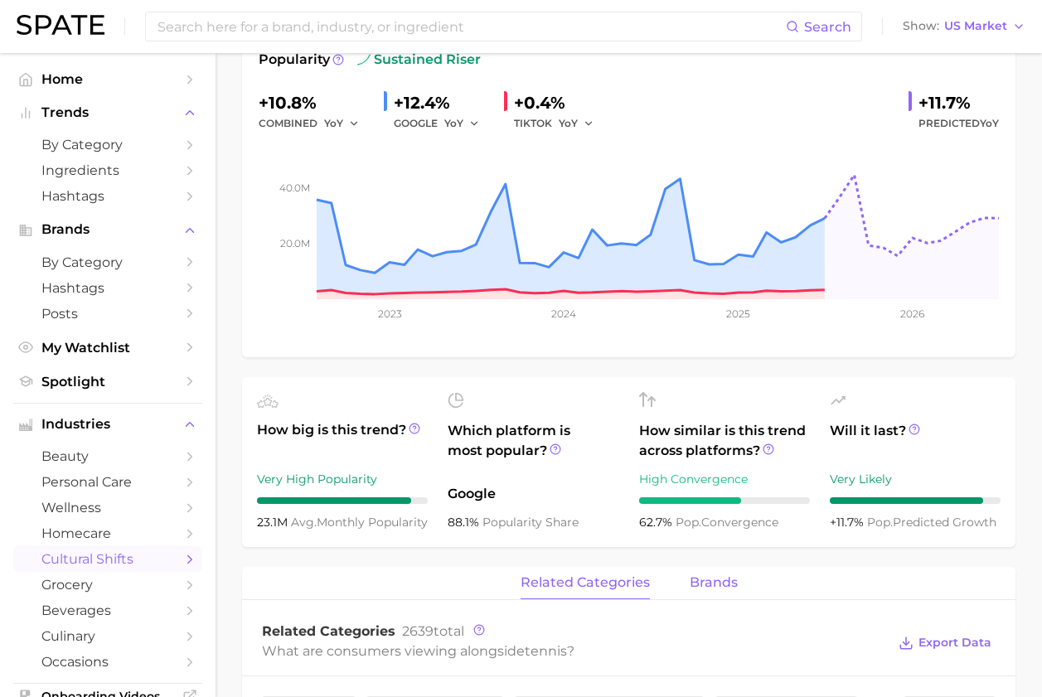
scroll to position [0, 0]
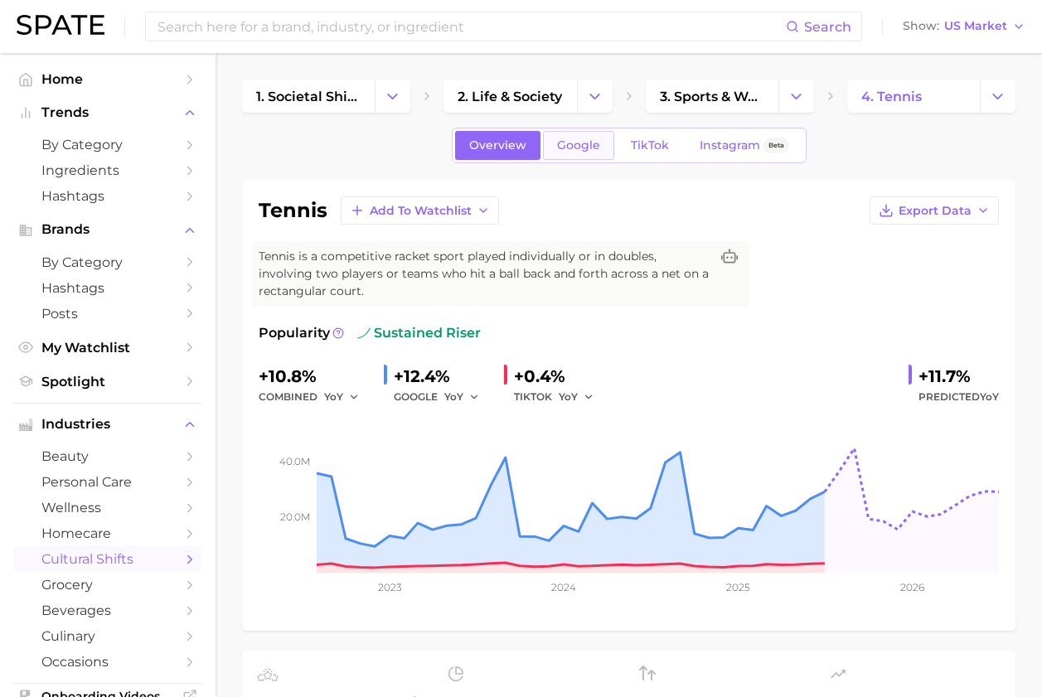
click at [576, 136] on link "Google" at bounding box center [578, 145] width 71 height 29
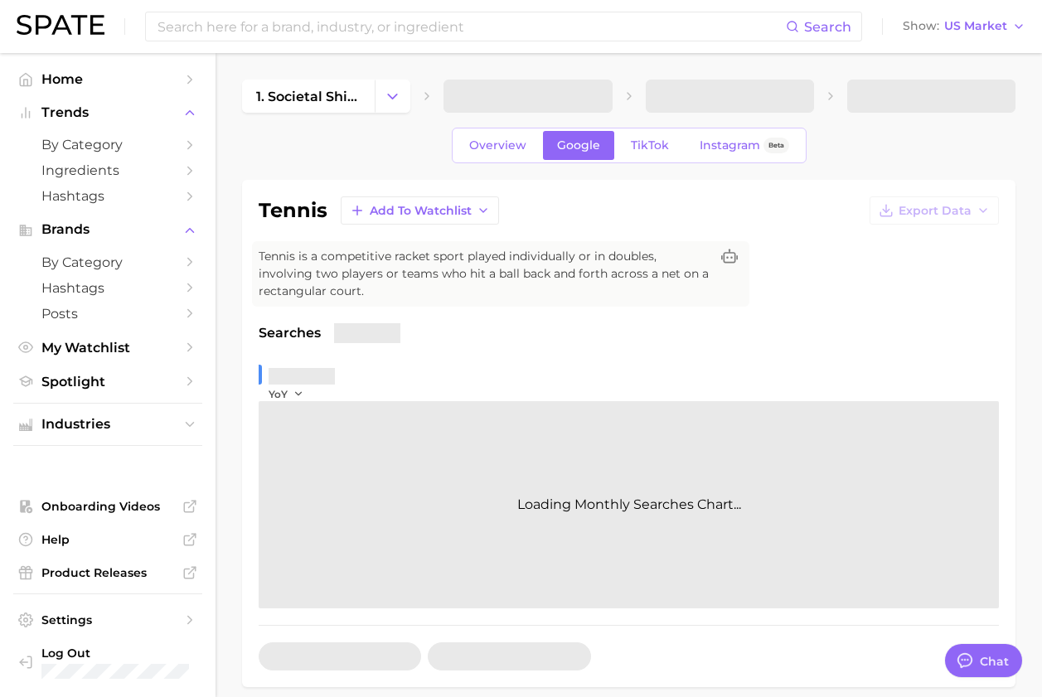
type textarea "x"
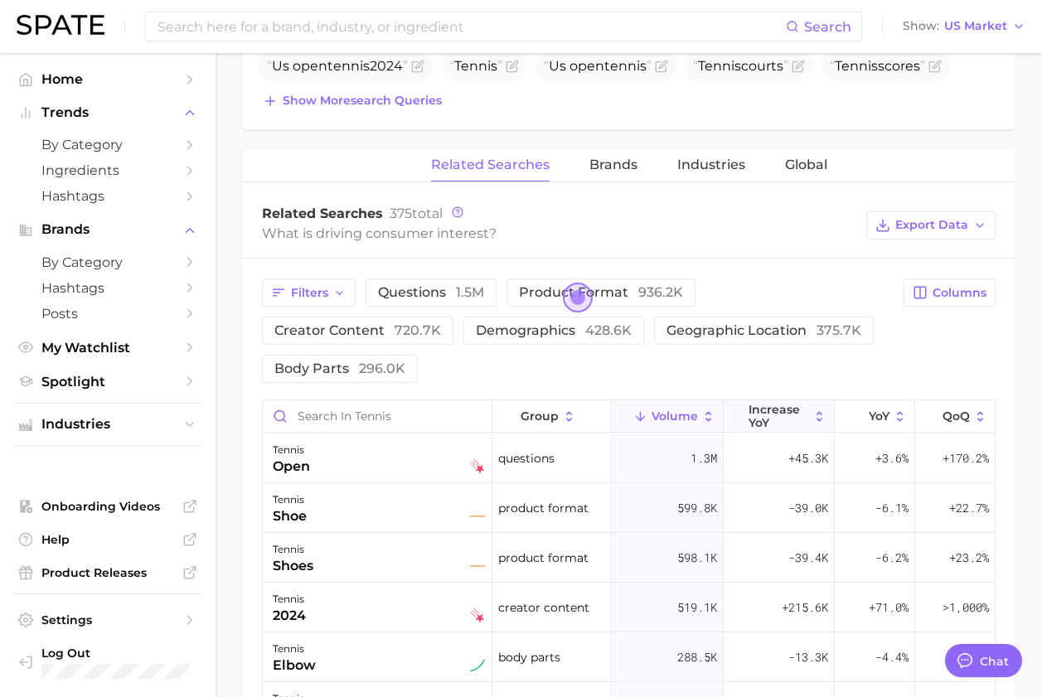
scroll to position [11398, 0]
click at [797, 403] on span "increase YoY" at bounding box center [779, 416] width 61 height 27
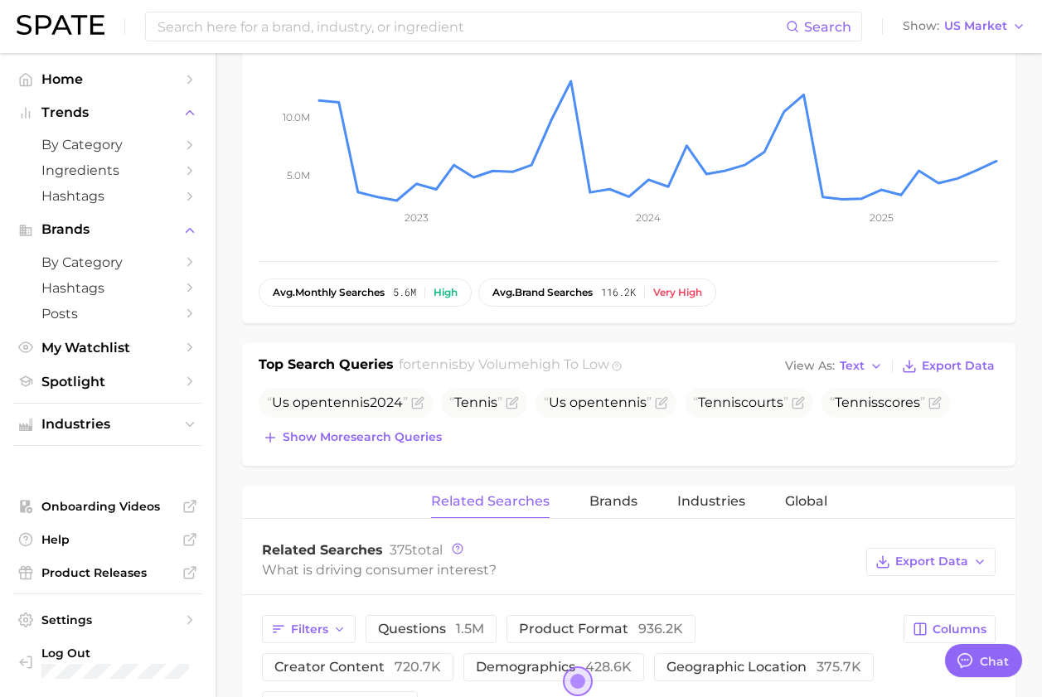
scroll to position [0, 0]
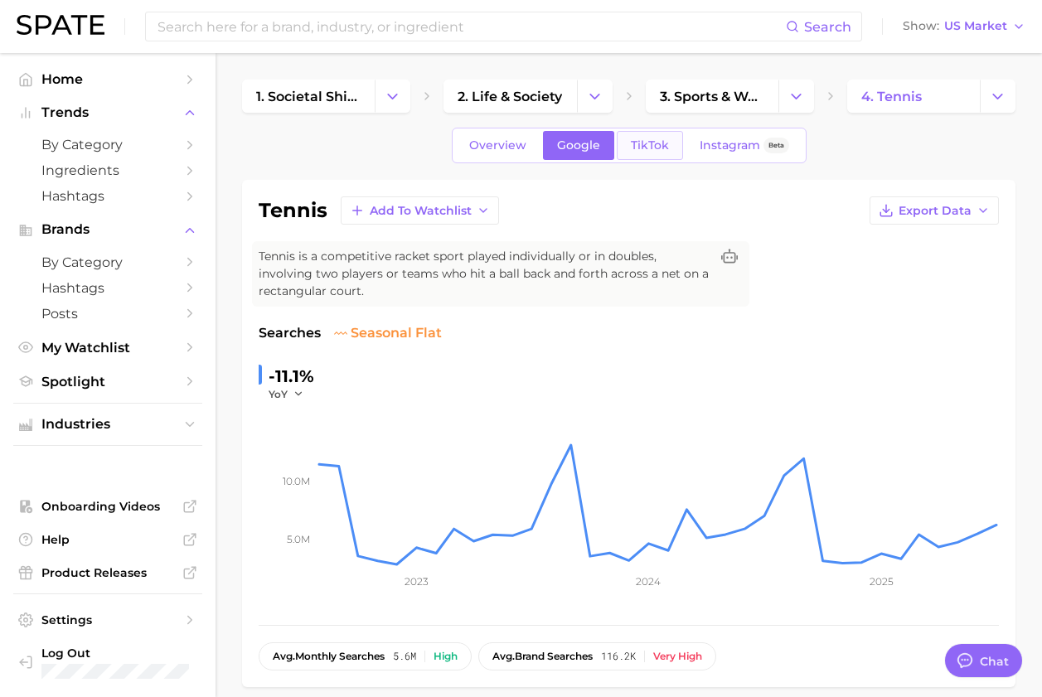
click at [628, 131] on link "TikTok" at bounding box center [650, 145] width 66 height 29
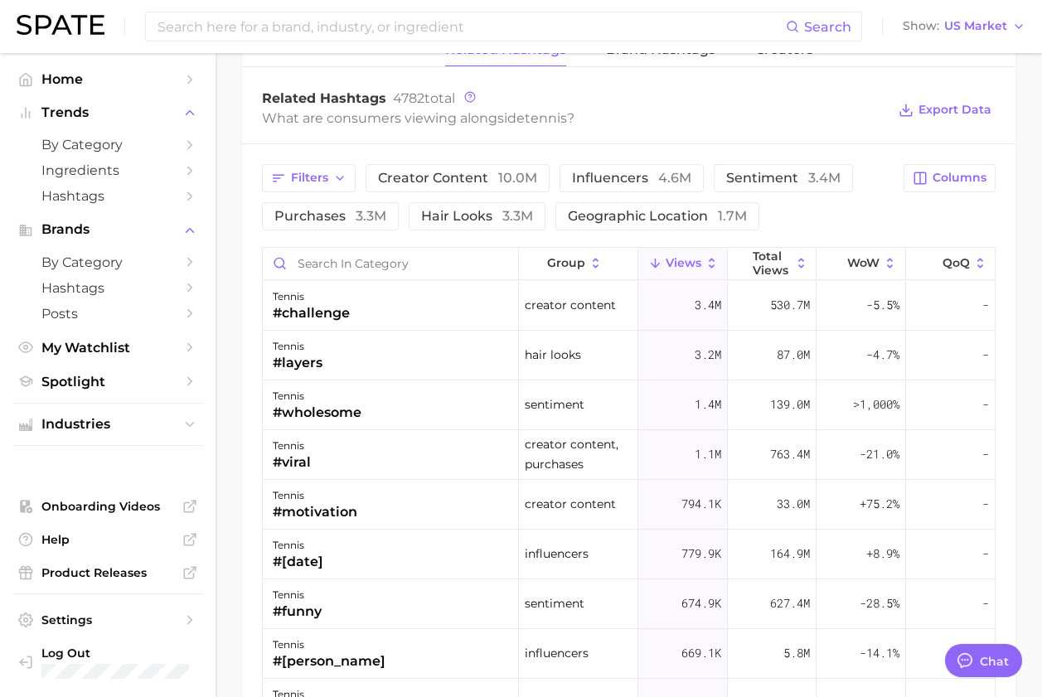
scroll to position [1406, 0]
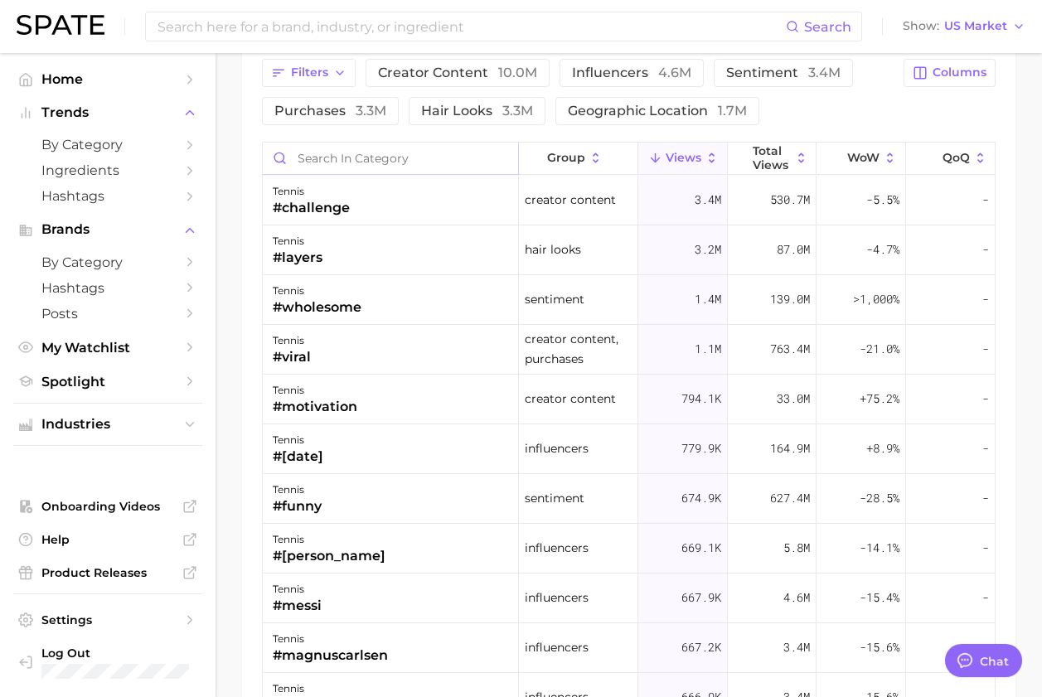
click at [383, 152] on input "Search in category" at bounding box center [390, 159] width 255 height 32
type input "incre"
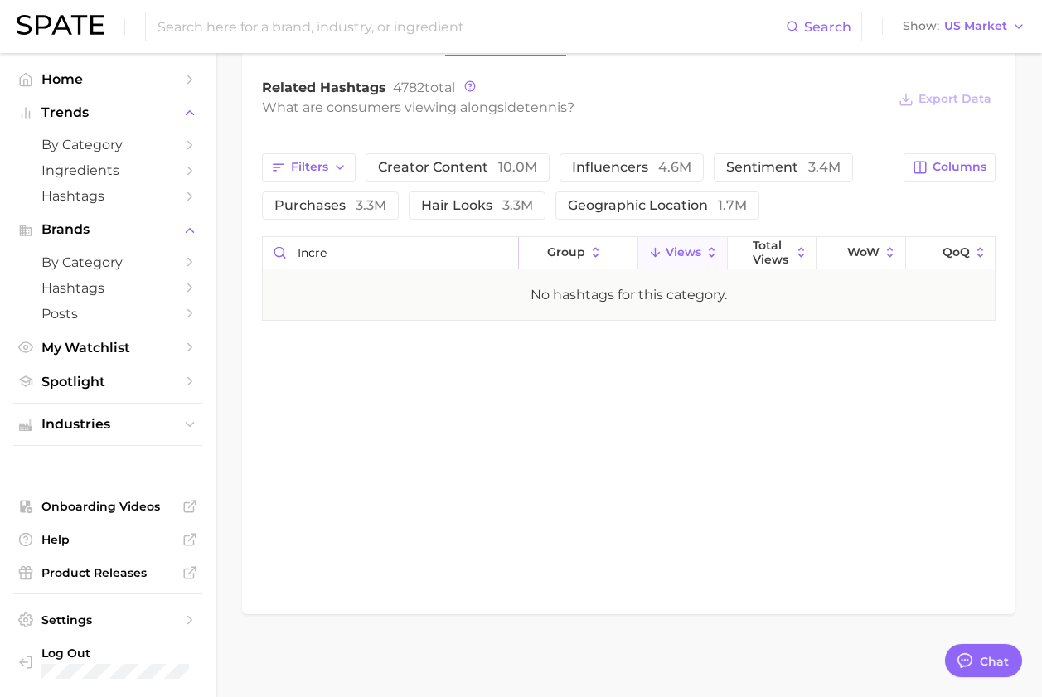
click at [499, 248] on input "incre" at bounding box center [390, 253] width 255 height 32
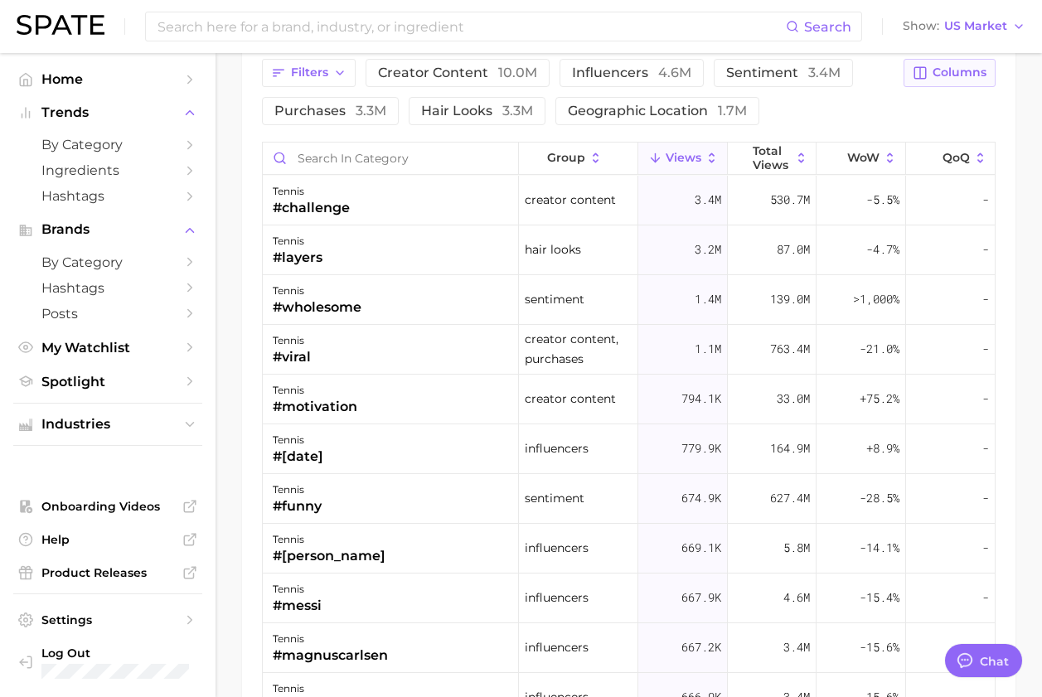
click at [935, 82] on button "Columns" at bounding box center [950, 73] width 92 height 28
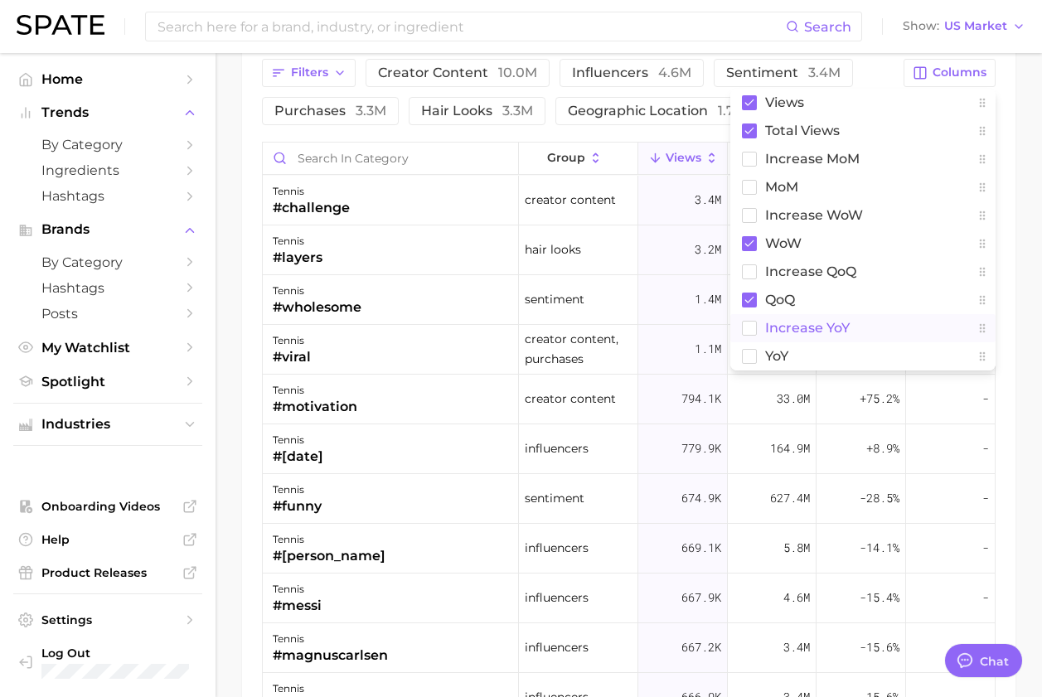
click at [768, 324] on span "increase YoY" at bounding box center [807, 328] width 85 height 14
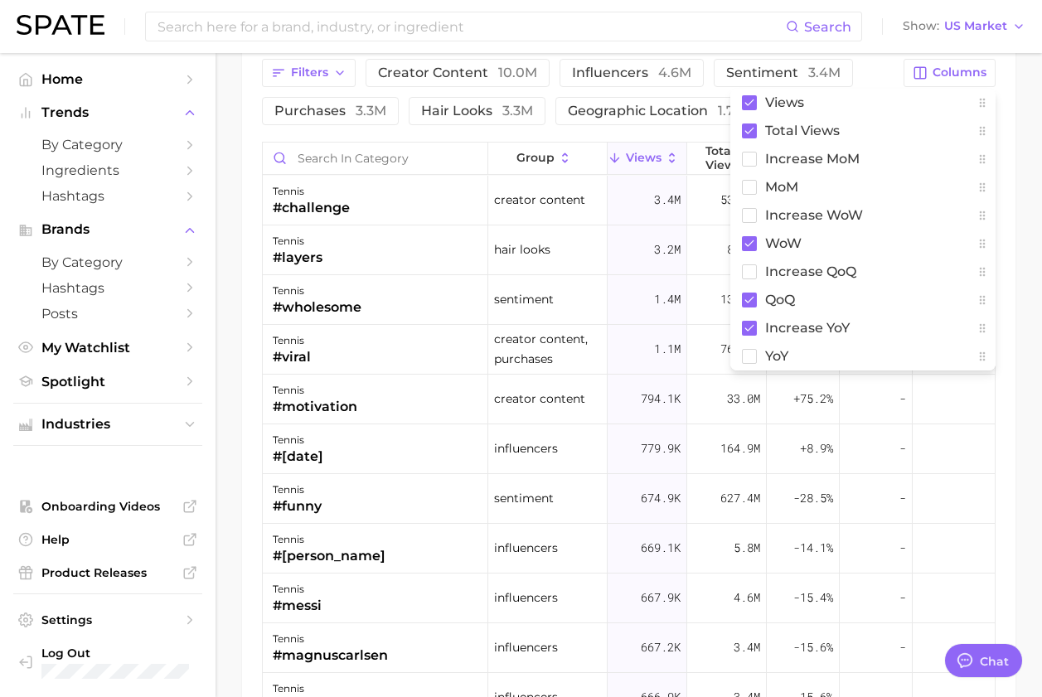
click at [638, 130] on div "Filters creator content 10.0m influencers 4.6m sentiment 3.4m purchases 3.3m ha…" at bounding box center [629, 449] width 774 height 820
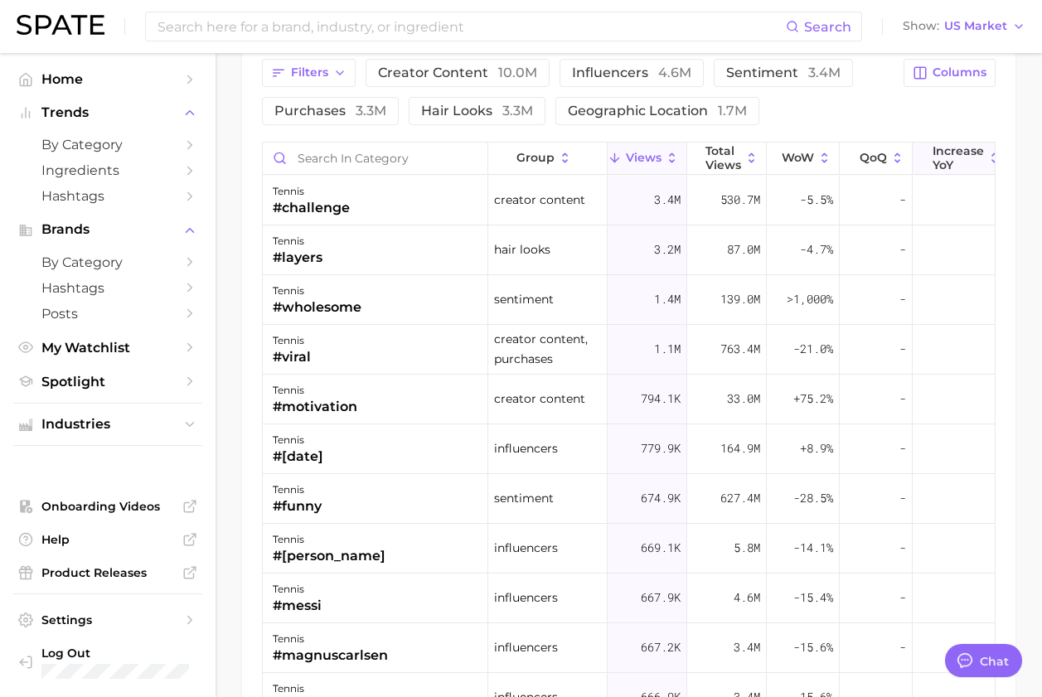
click at [946, 158] on span "increase YoY" at bounding box center [958, 157] width 51 height 27
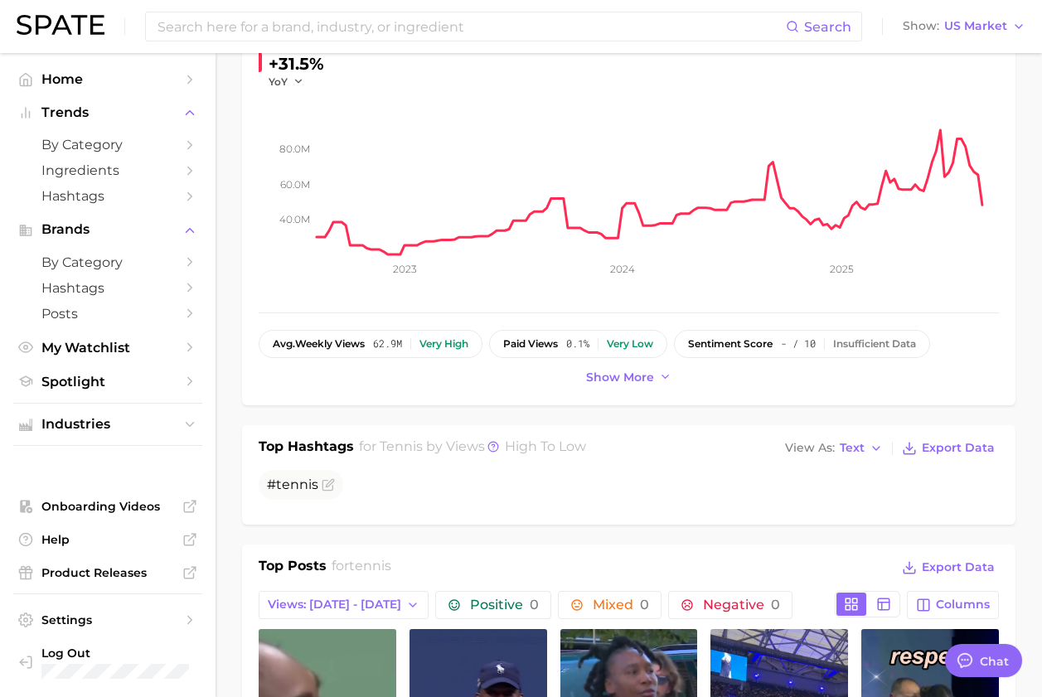
scroll to position [0, 0]
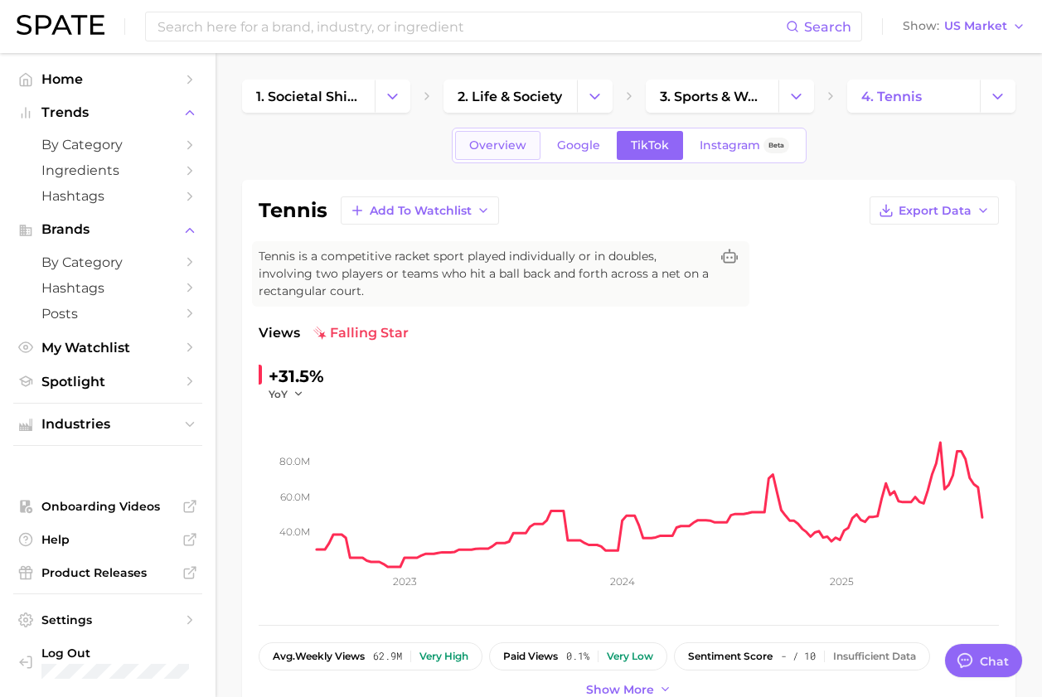
click at [488, 147] on span "Overview" at bounding box center [497, 145] width 57 height 14
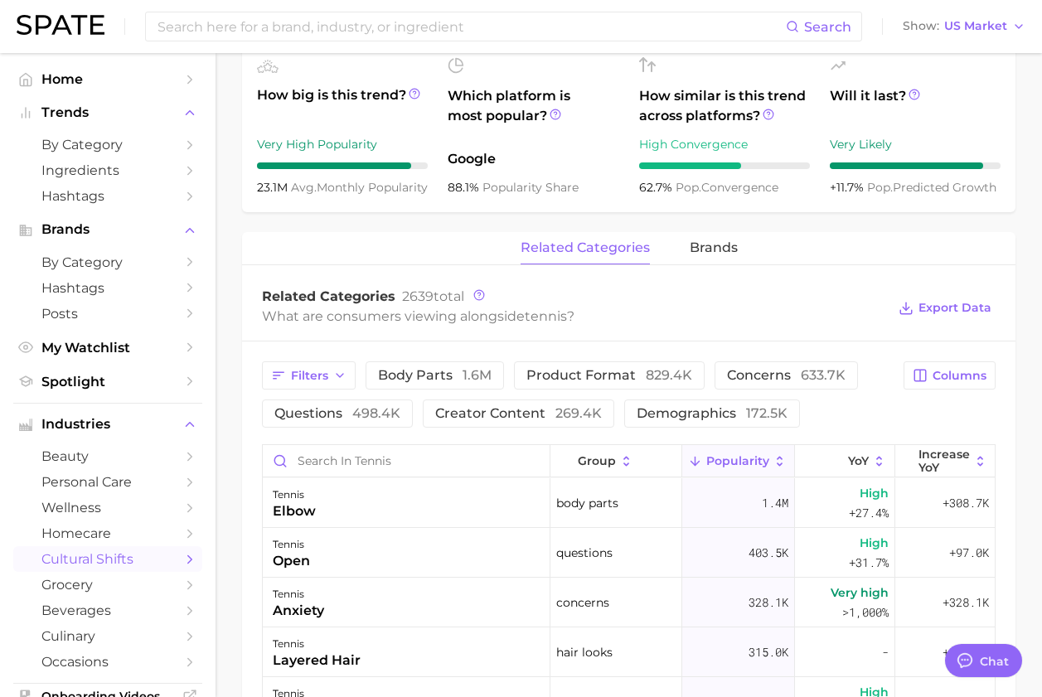
scroll to position [869, 0]
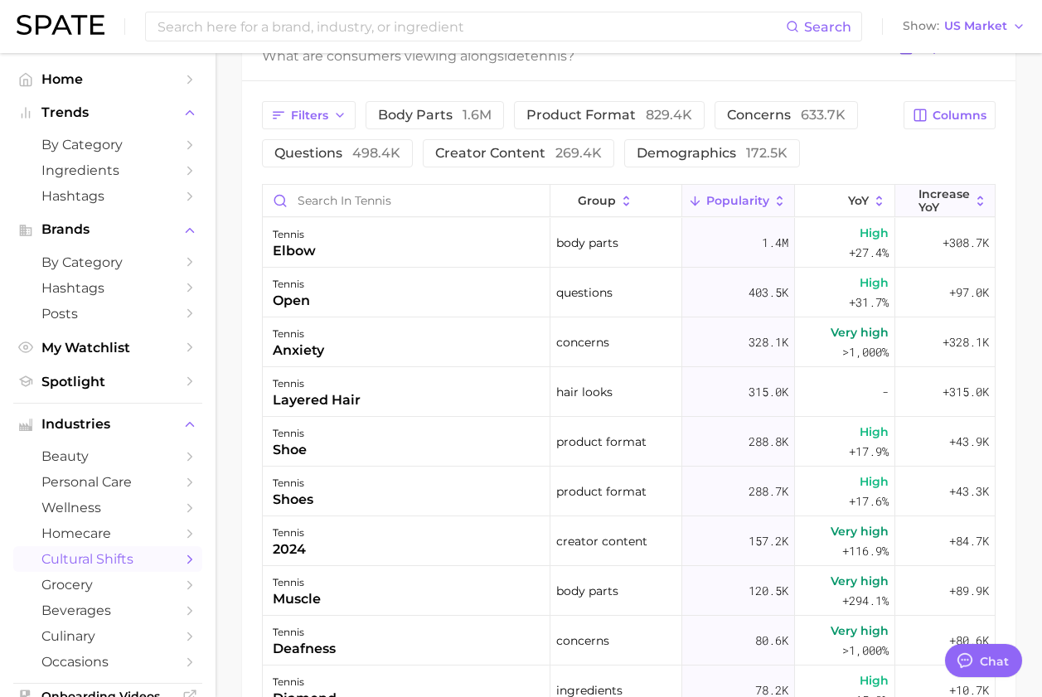
click at [944, 209] on span "Increase YoY" at bounding box center [944, 200] width 51 height 27
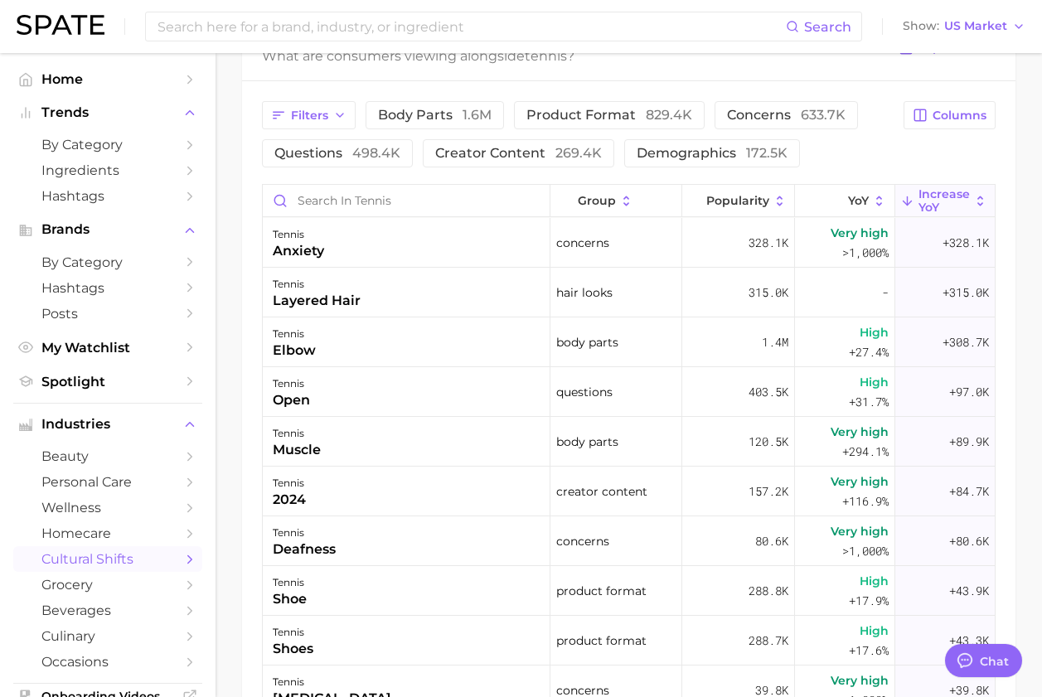
click at [222, 295] on main "1. societal shifts & culture 2. life & society 3. sports & workouts 4. tennis O…" at bounding box center [629, 84] width 827 height 1800
